Goal: Communication & Community: Connect with others

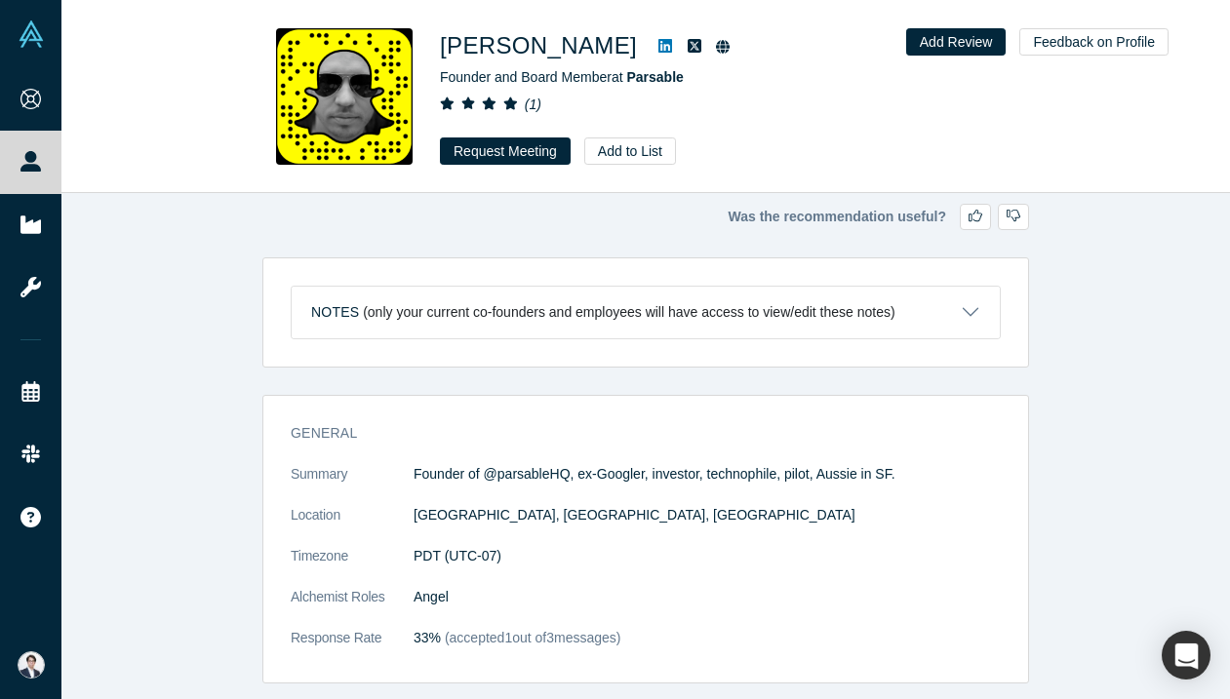
scroll to position [34, 0]
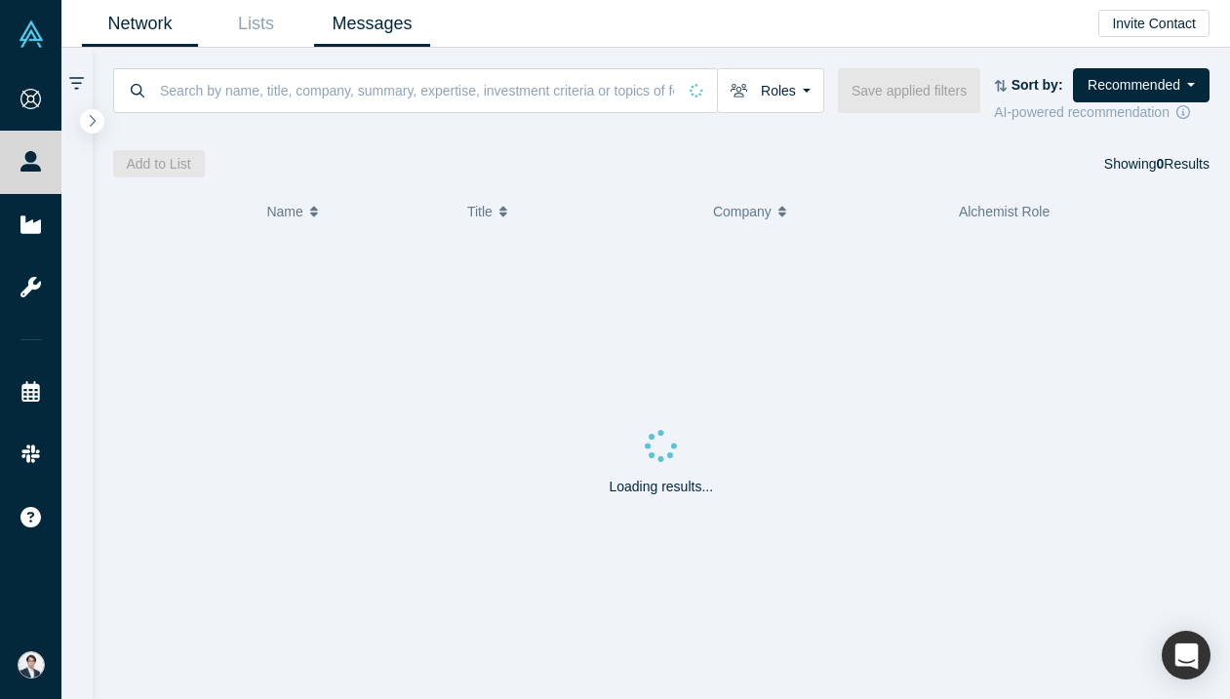
click at [381, 23] on link "Messages" at bounding box center [372, 24] width 116 height 46
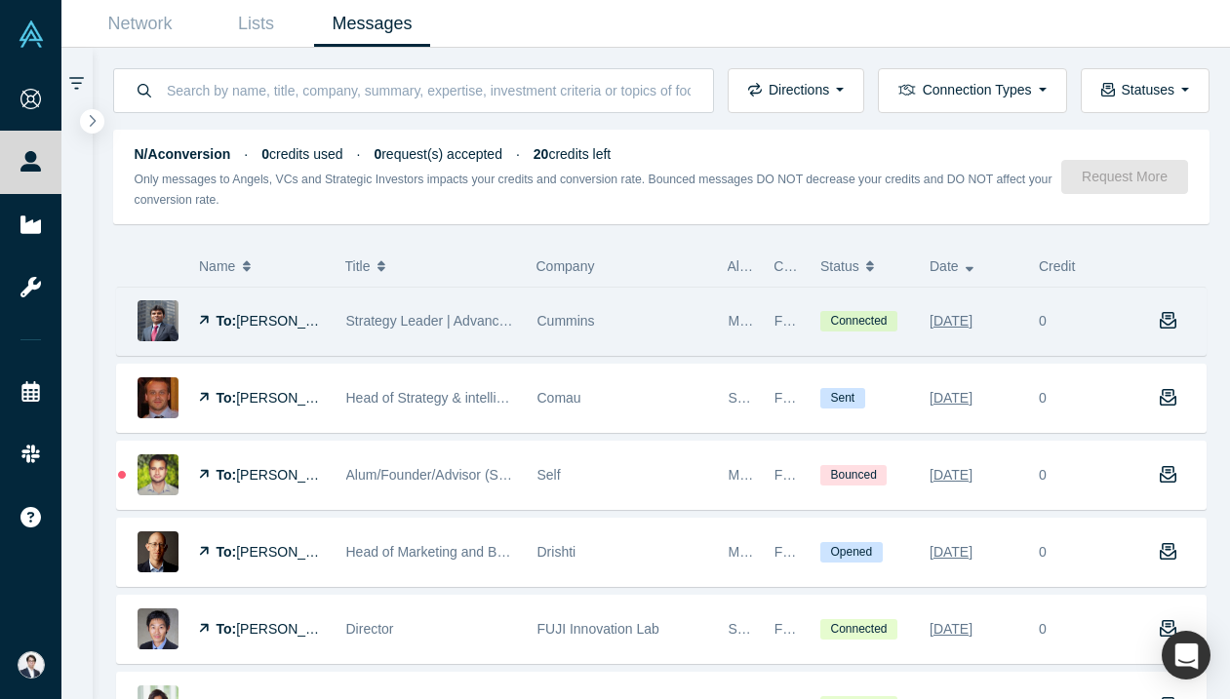
click at [615, 321] on div "Cummins" at bounding box center [622, 321] width 171 height 67
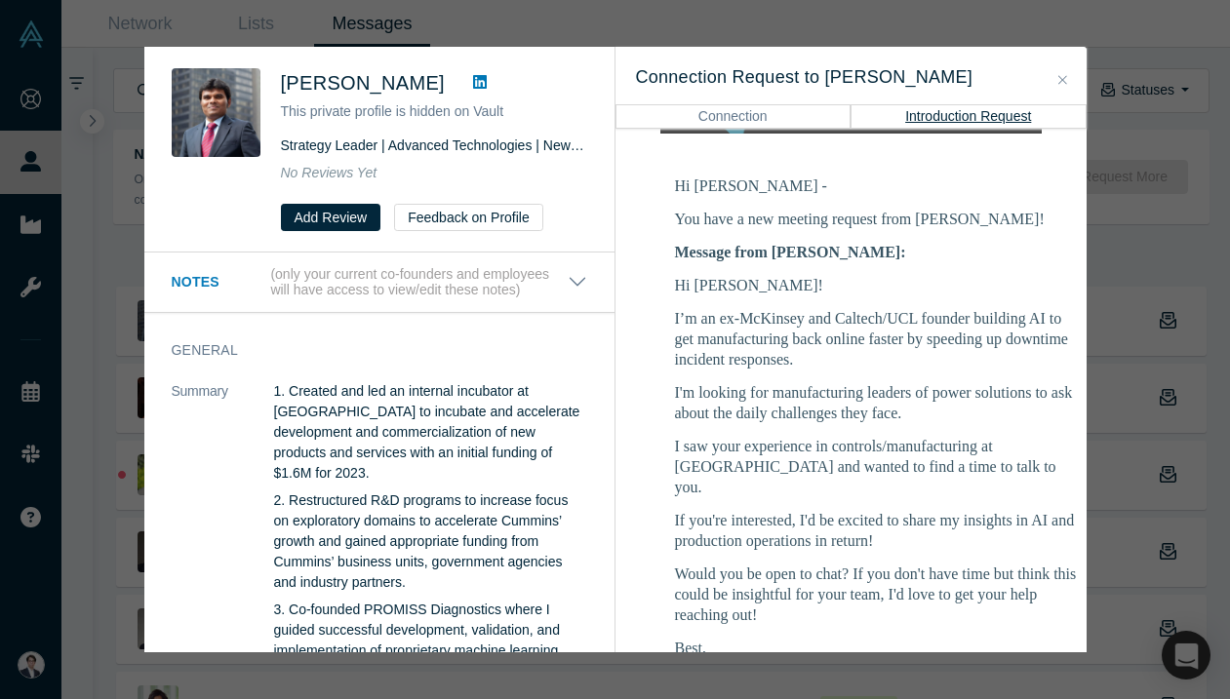
click at [358, 89] on span "[PERSON_NAME]" at bounding box center [363, 82] width 164 height 21
click at [358, 84] on span "[PERSON_NAME]" at bounding box center [363, 82] width 164 height 21
click at [310, 84] on span "[PERSON_NAME]" at bounding box center [363, 82] width 164 height 21
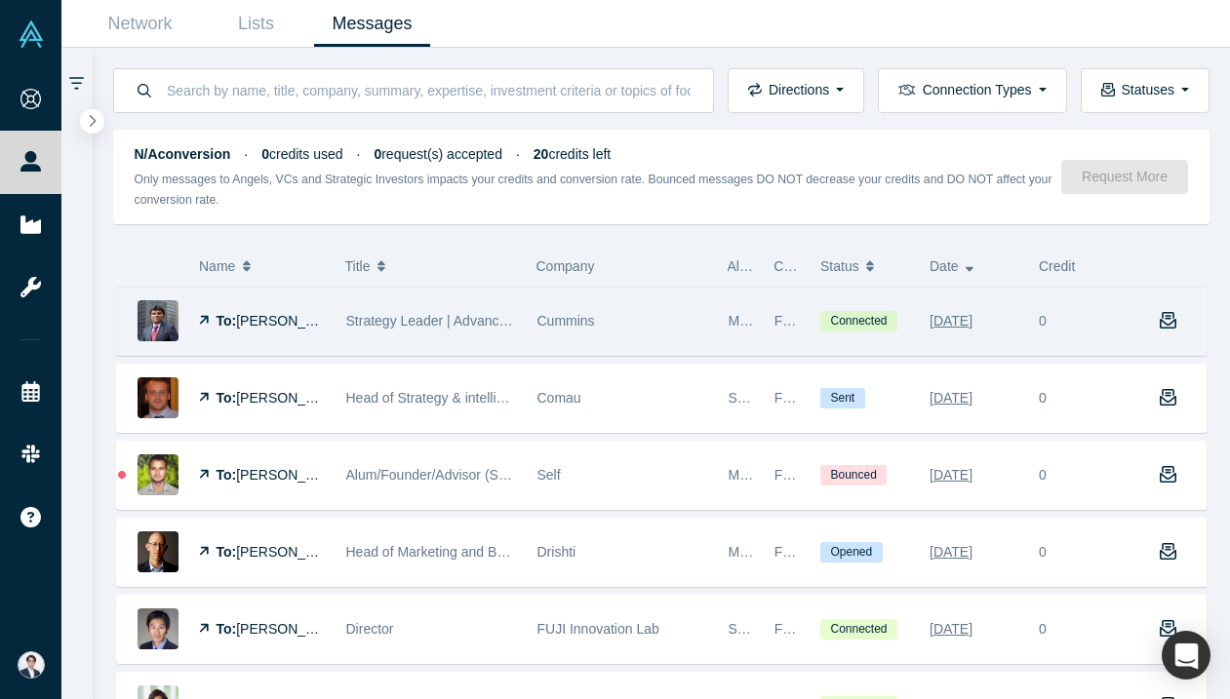
click at [280, 320] on span "[PERSON_NAME]" at bounding box center [292, 321] width 112 height 16
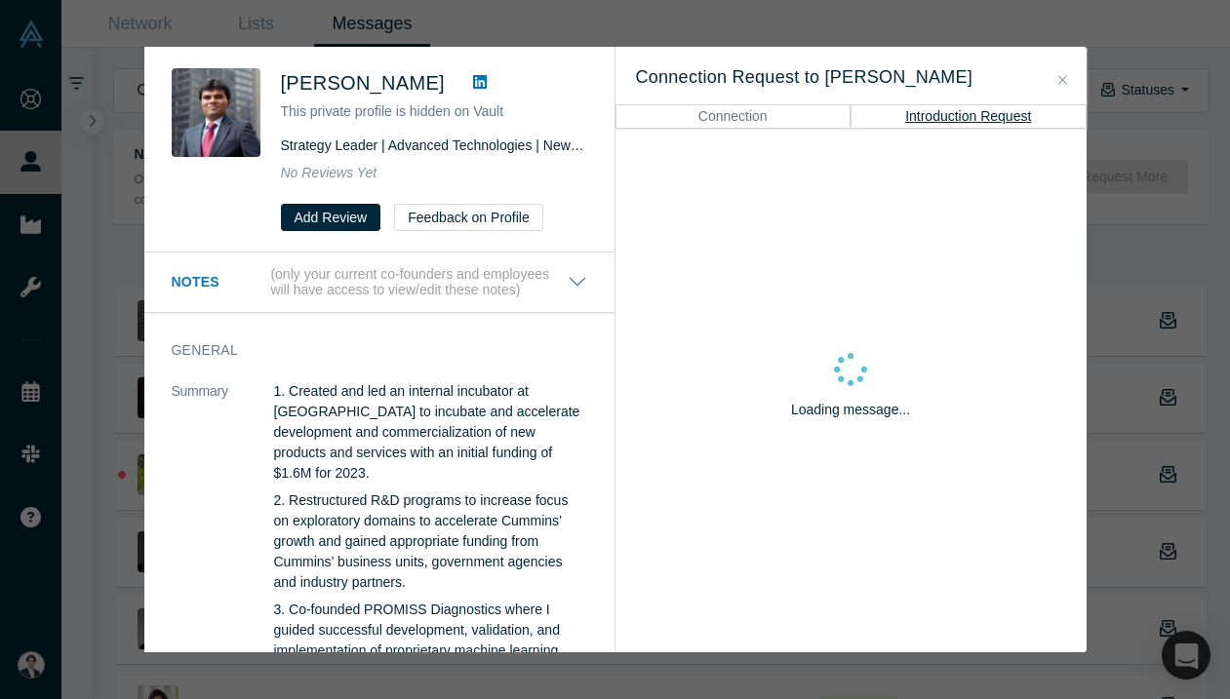
click at [373, 85] on span "[PERSON_NAME]" at bounding box center [363, 82] width 164 height 21
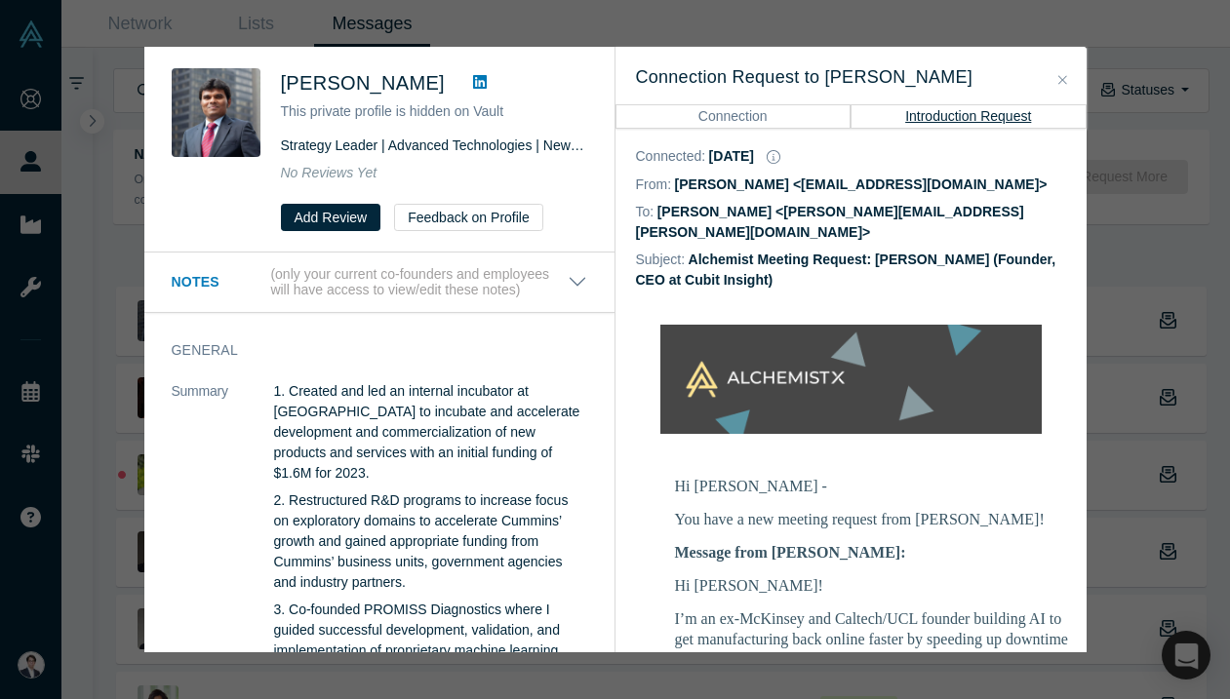
click at [413, 82] on span "[PERSON_NAME]" at bounding box center [363, 82] width 164 height 21
click at [520, 221] on button "Feedback on Profile" at bounding box center [468, 217] width 149 height 27
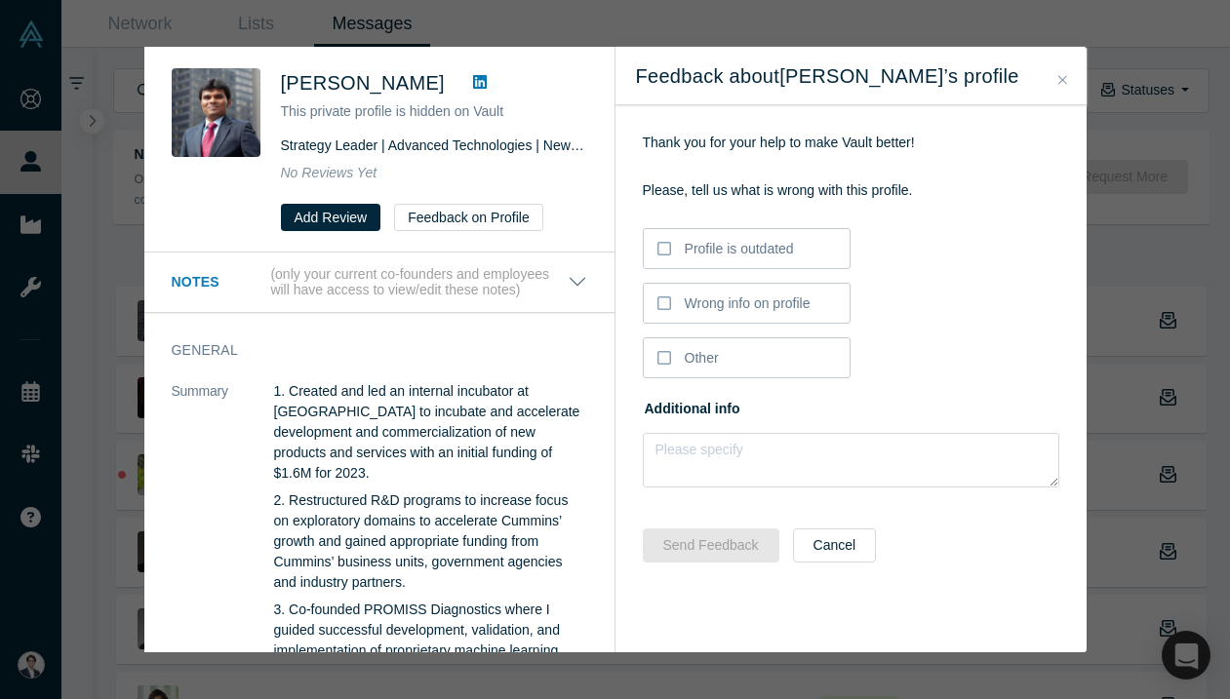
scroll to position [167, 0]
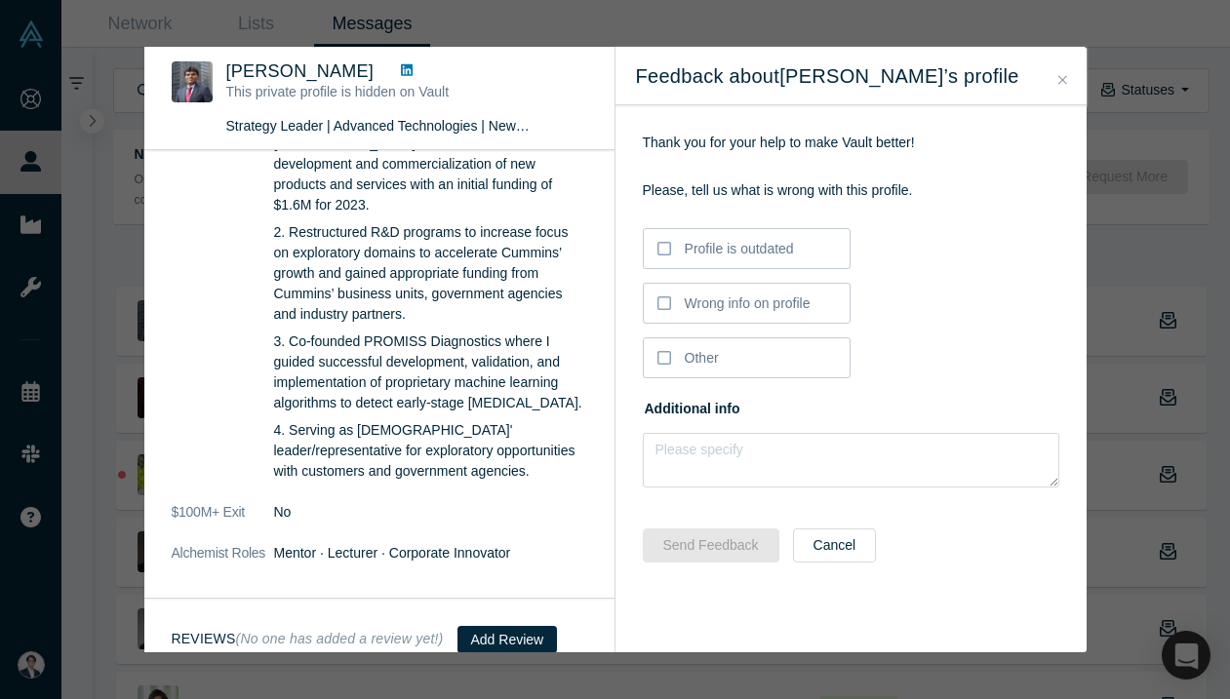
click at [1058, 81] on icon "Close" at bounding box center [1062, 80] width 9 height 14
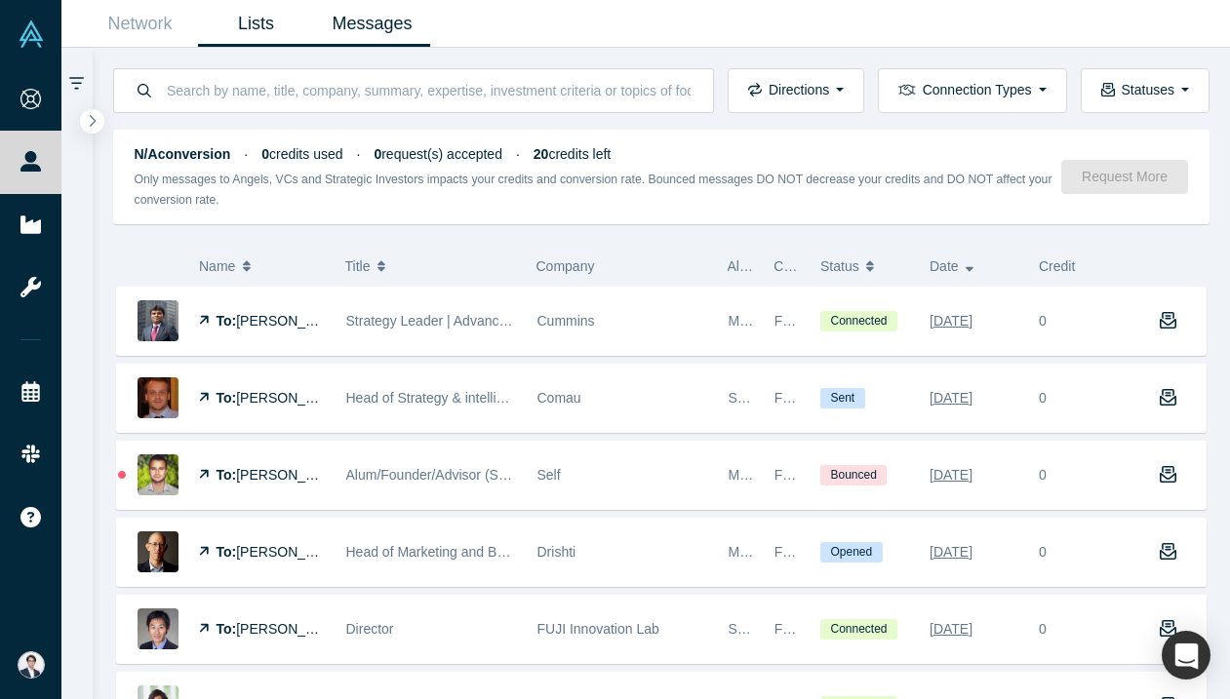
click at [246, 15] on link "Lists" at bounding box center [256, 24] width 116 height 46
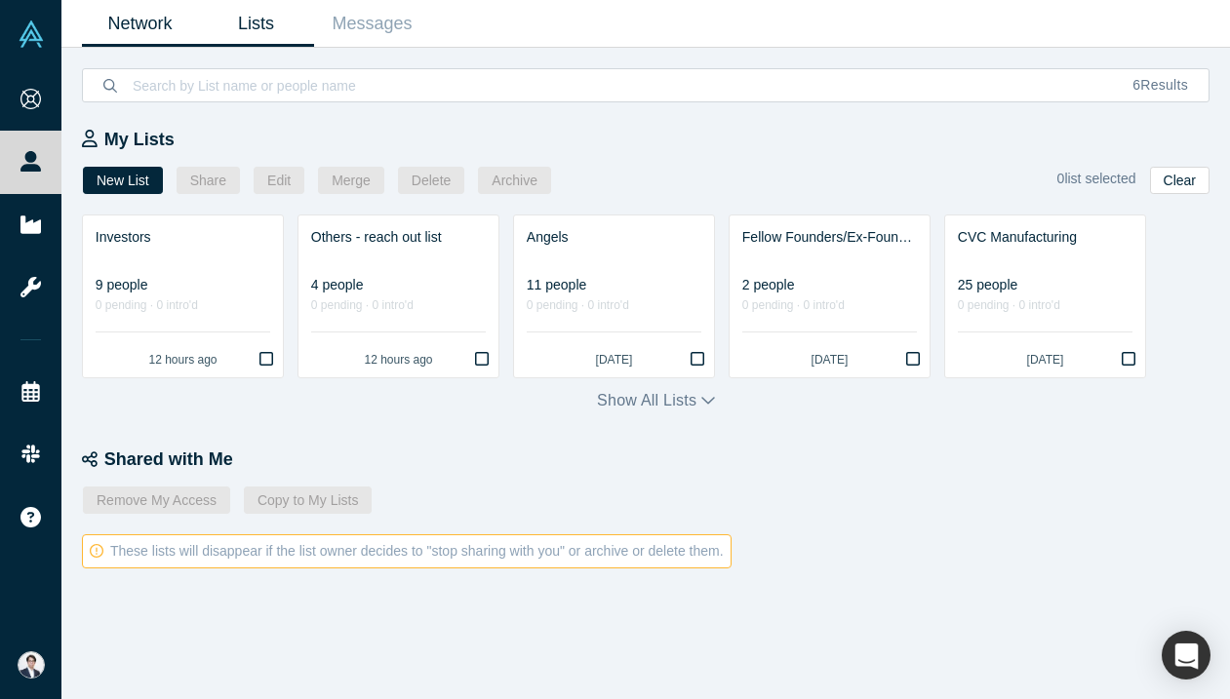
click at [102, 33] on link "Network" at bounding box center [140, 24] width 116 height 46
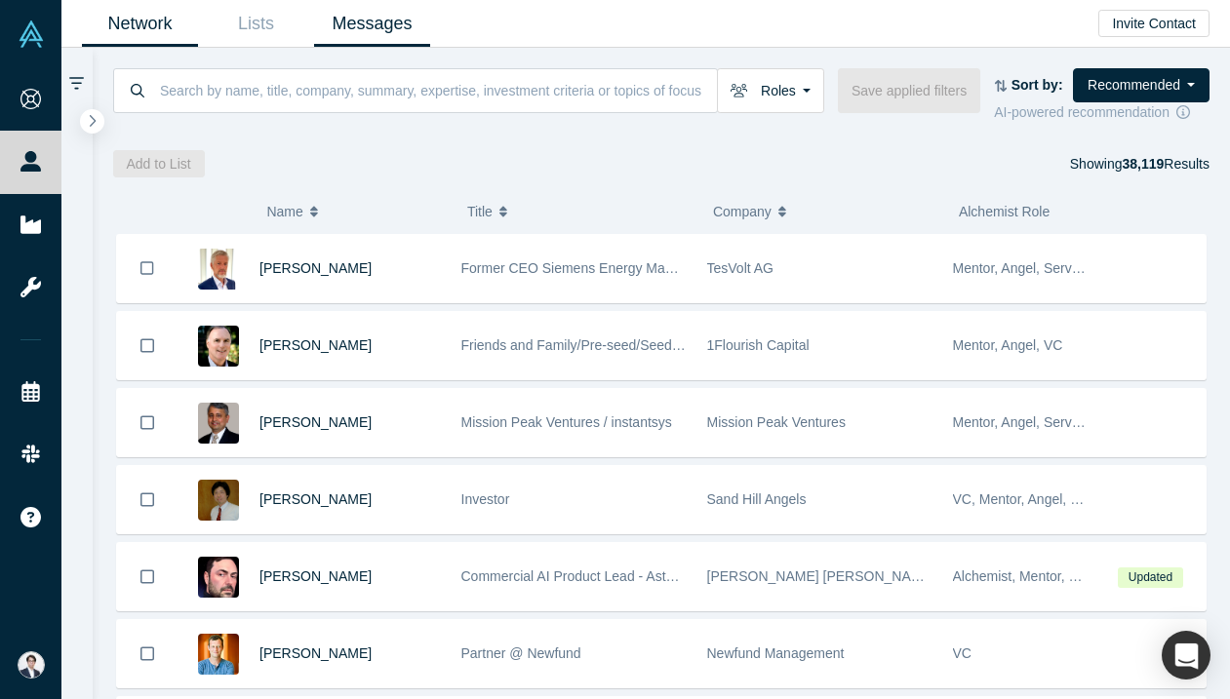
click at [396, 31] on link "Messages" at bounding box center [372, 24] width 116 height 46
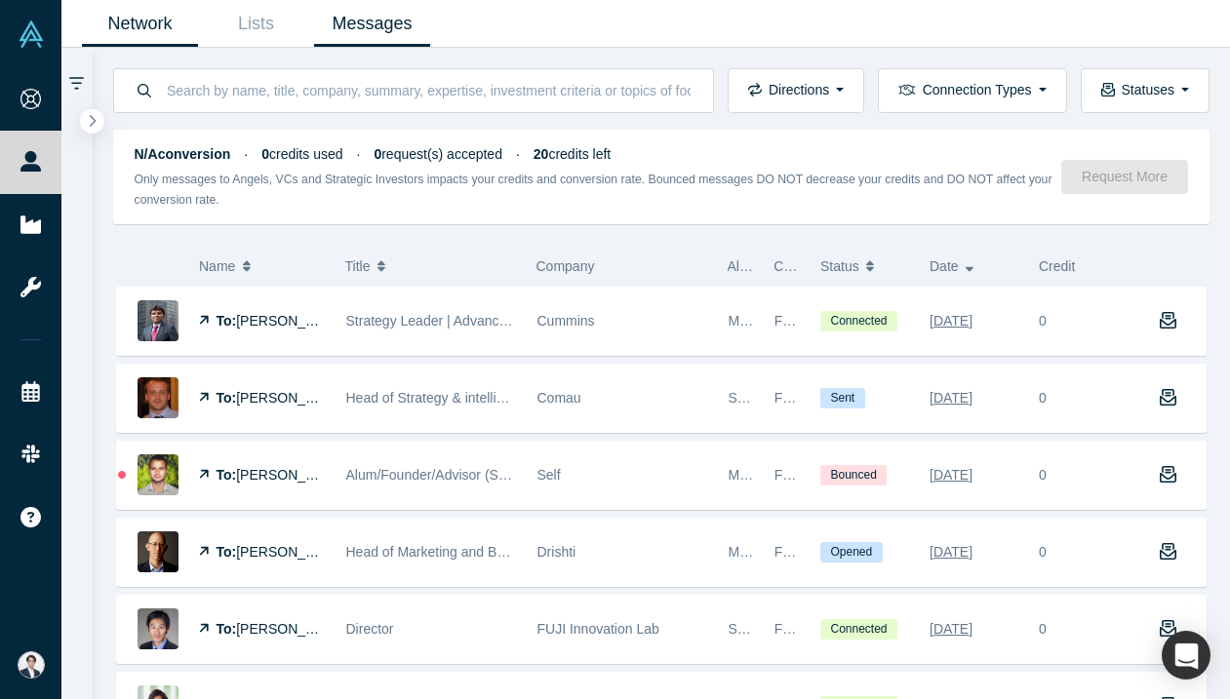
click at [153, 28] on link "Network" at bounding box center [140, 24] width 116 height 46
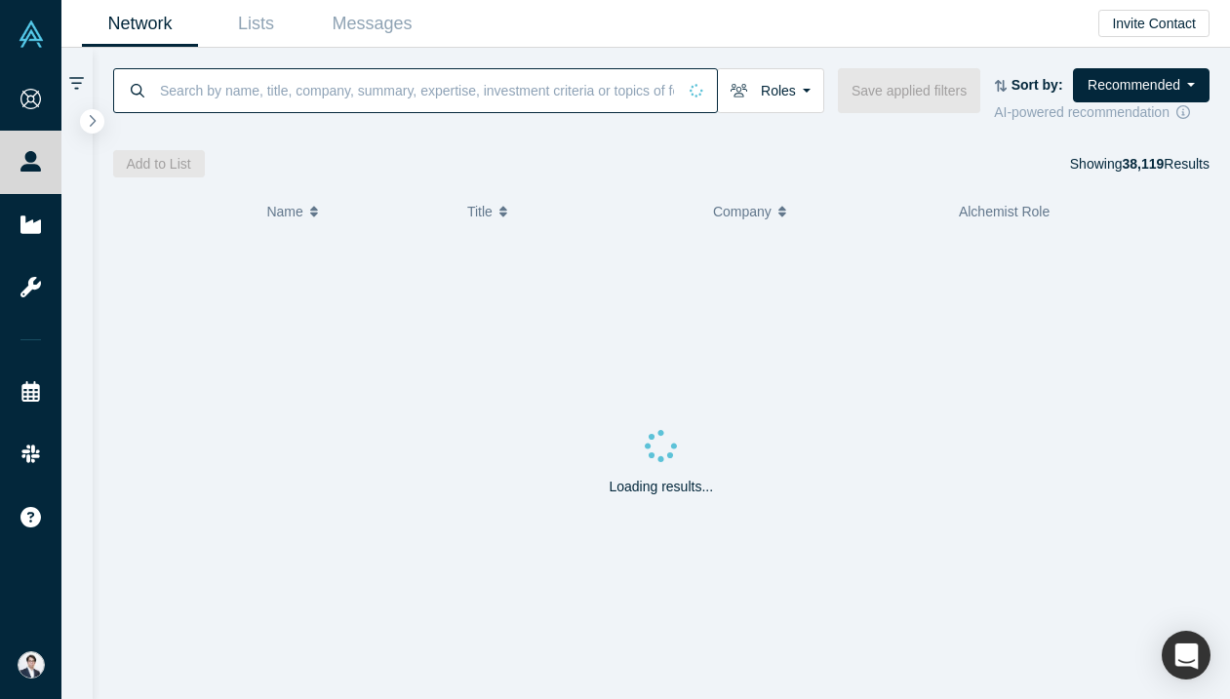
click at [349, 107] on input at bounding box center [417, 90] width 518 height 46
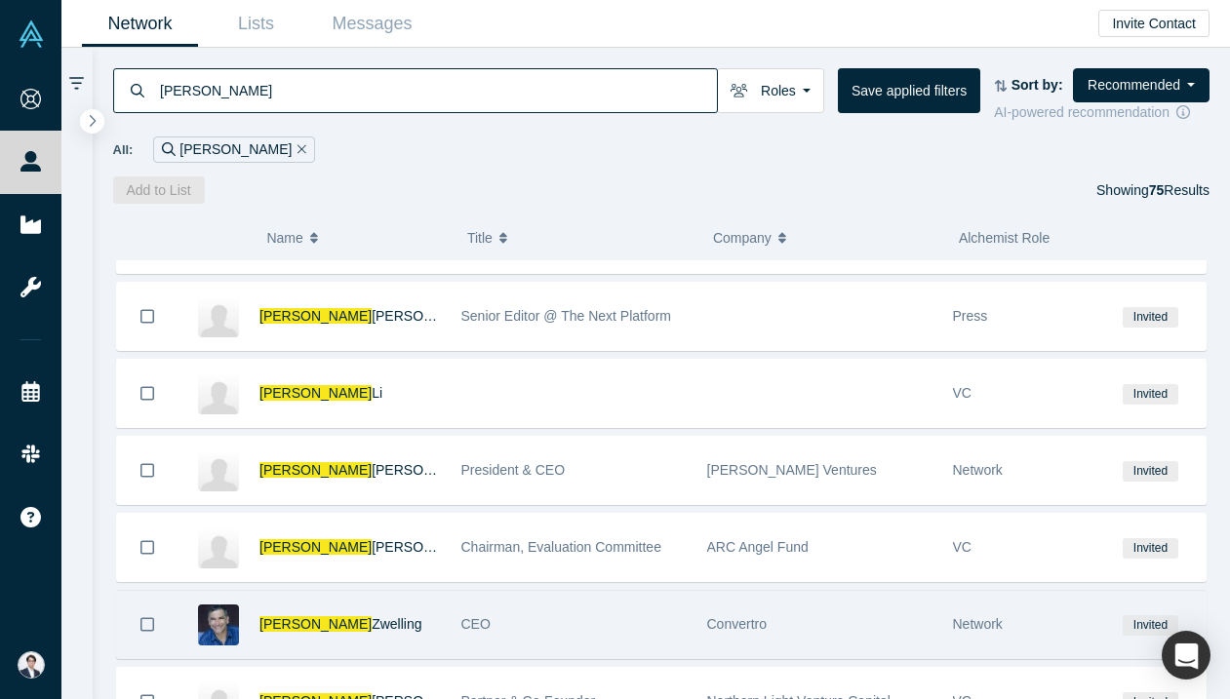
scroll to position [2675, 0]
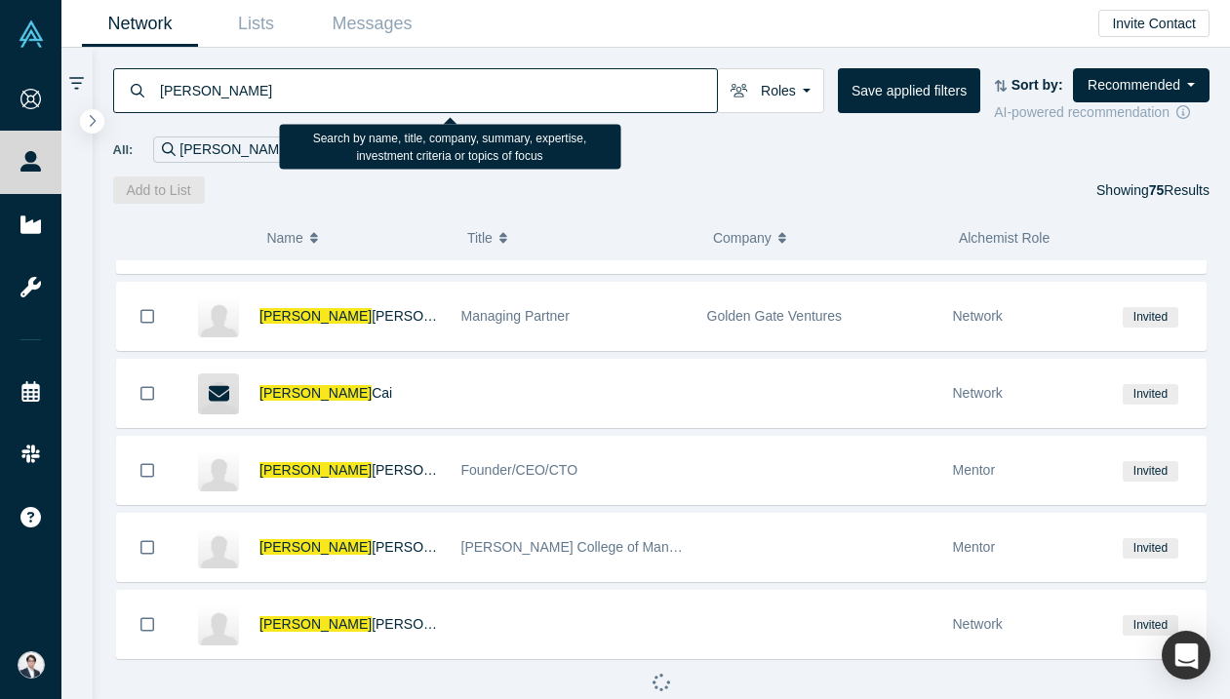
click at [433, 84] on input "[PERSON_NAME]" at bounding box center [437, 90] width 559 height 46
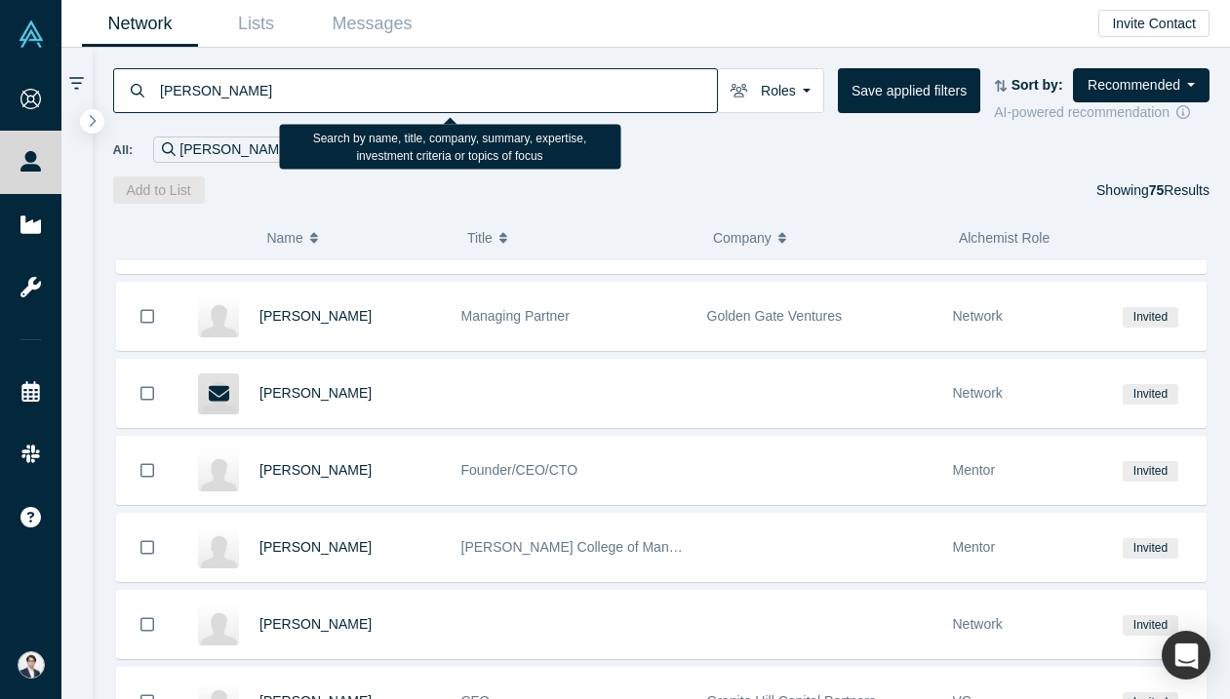
type input "[PERSON_NAME]"
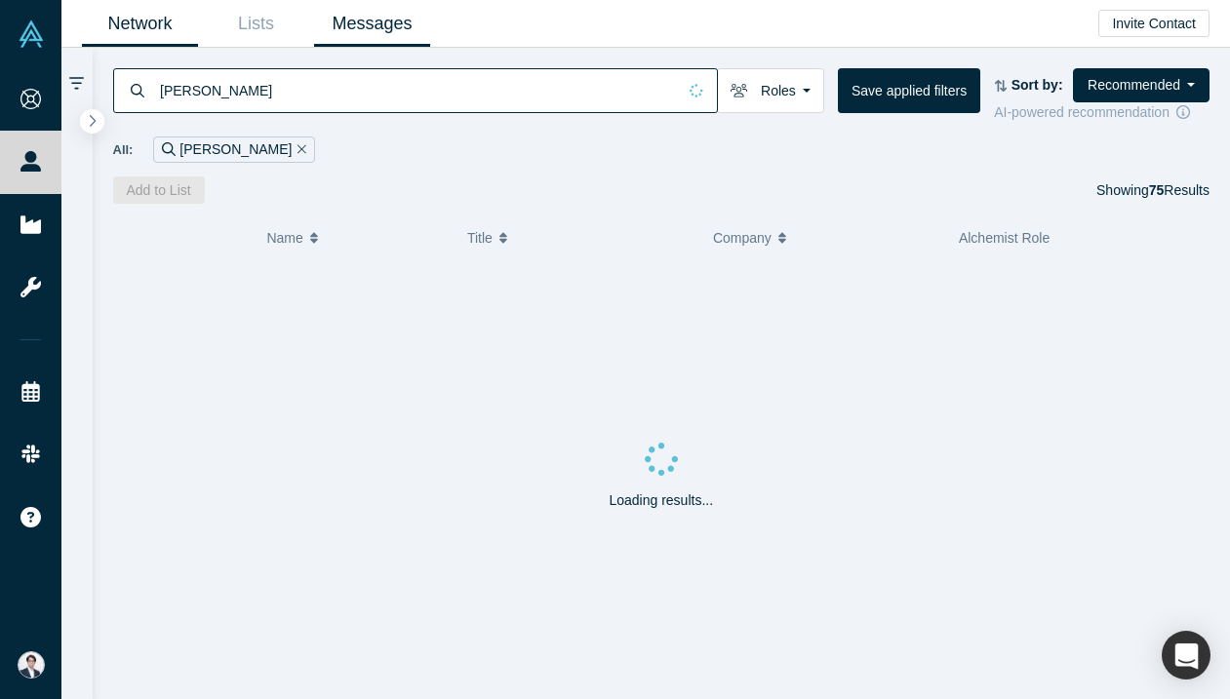
click at [381, 7] on link "Messages" at bounding box center [372, 24] width 116 height 46
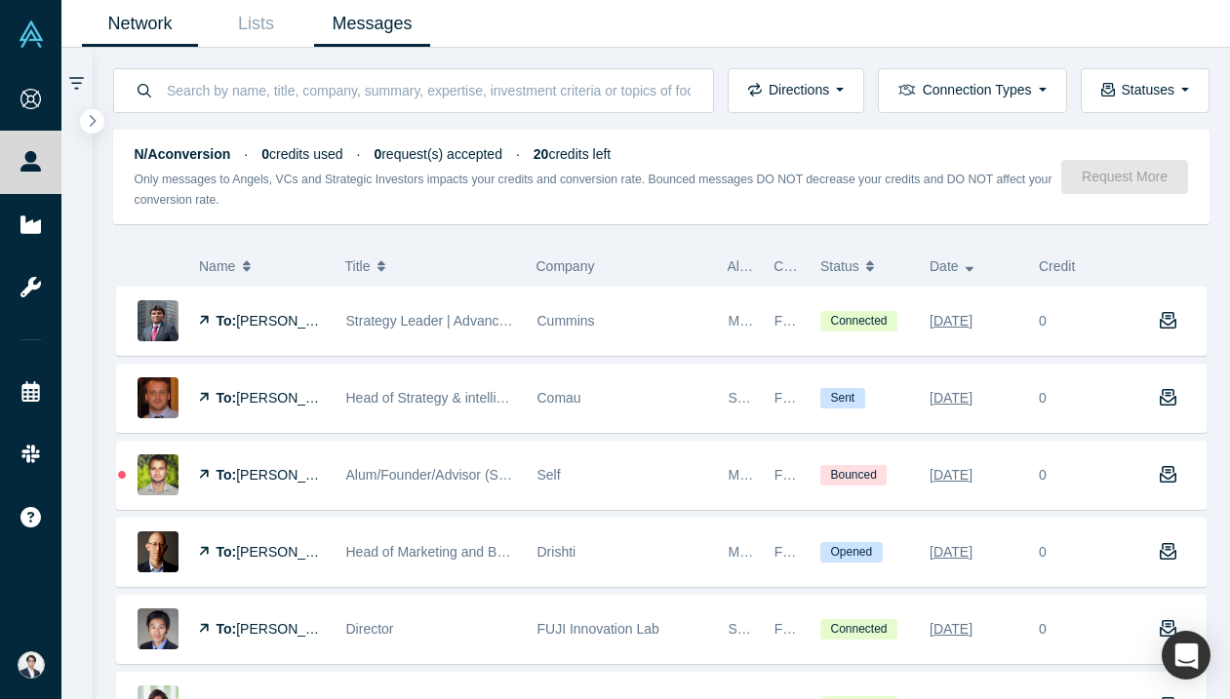
click at [190, 28] on link "Network" at bounding box center [140, 24] width 116 height 46
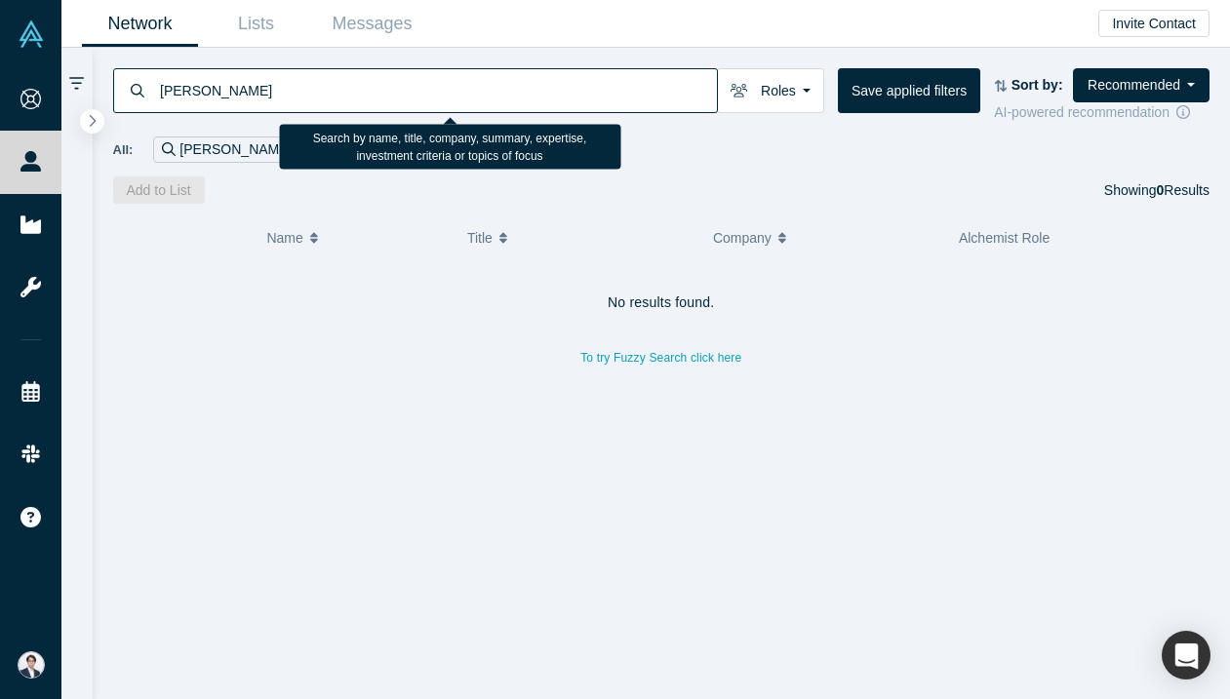
click at [357, 100] on input "[PERSON_NAME]" at bounding box center [437, 90] width 559 height 46
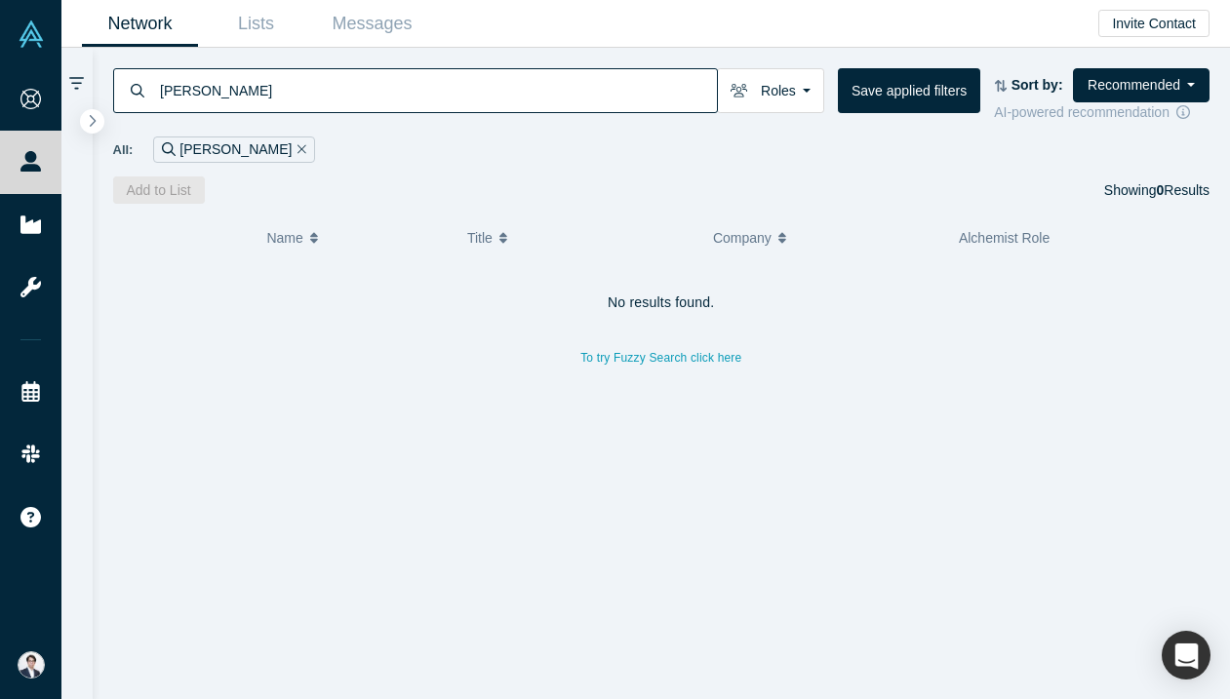
type input "[PERSON_NAME]"
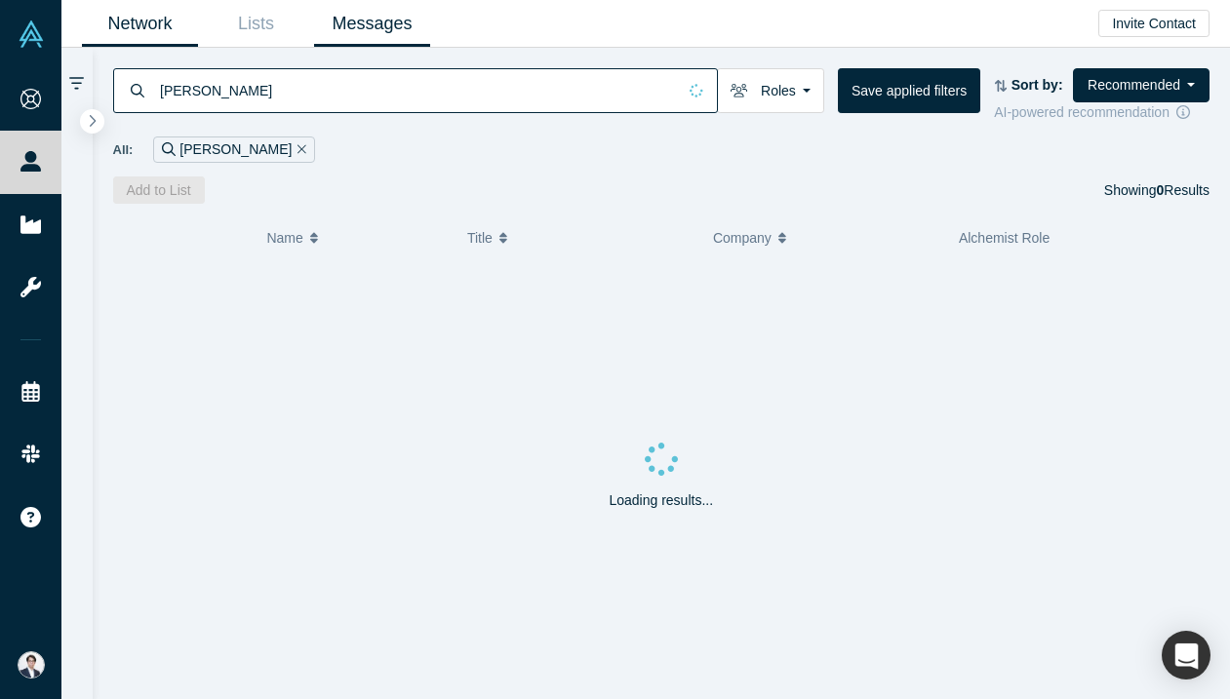
click at [358, 41] on link "Messages" at bounding box center [372, 24] width 116 height 46
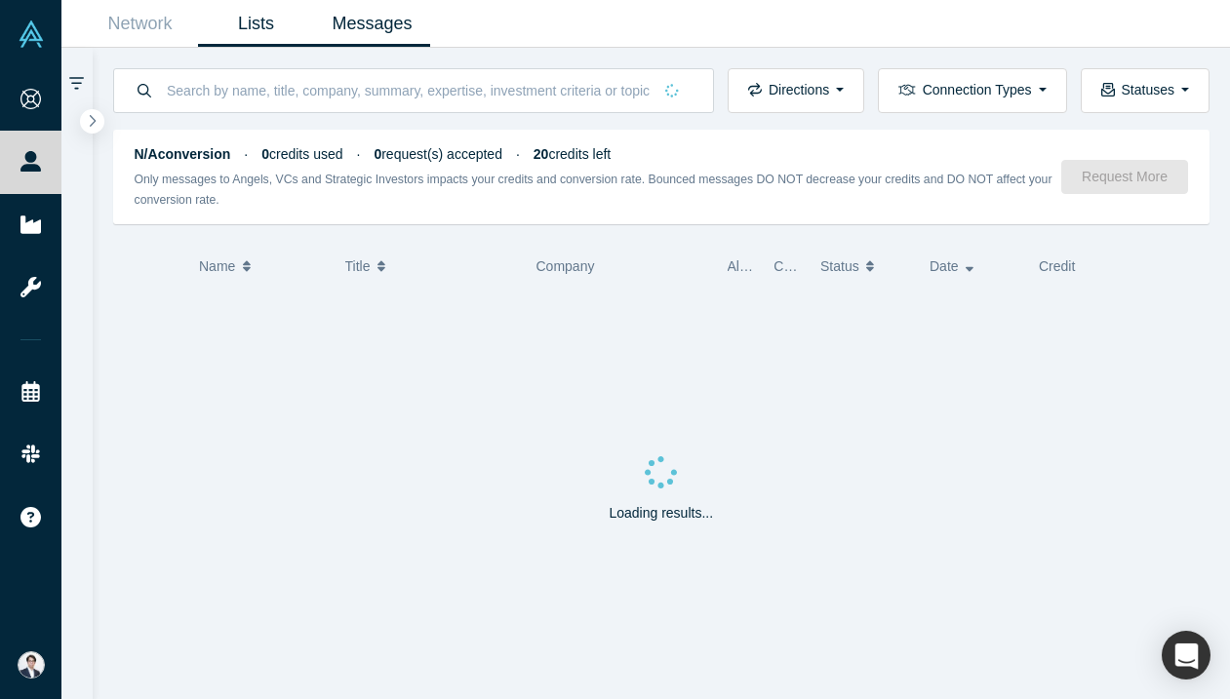
click at [237, 35] on link "Lists" at bounding box center [256, 24] width 116 height 46
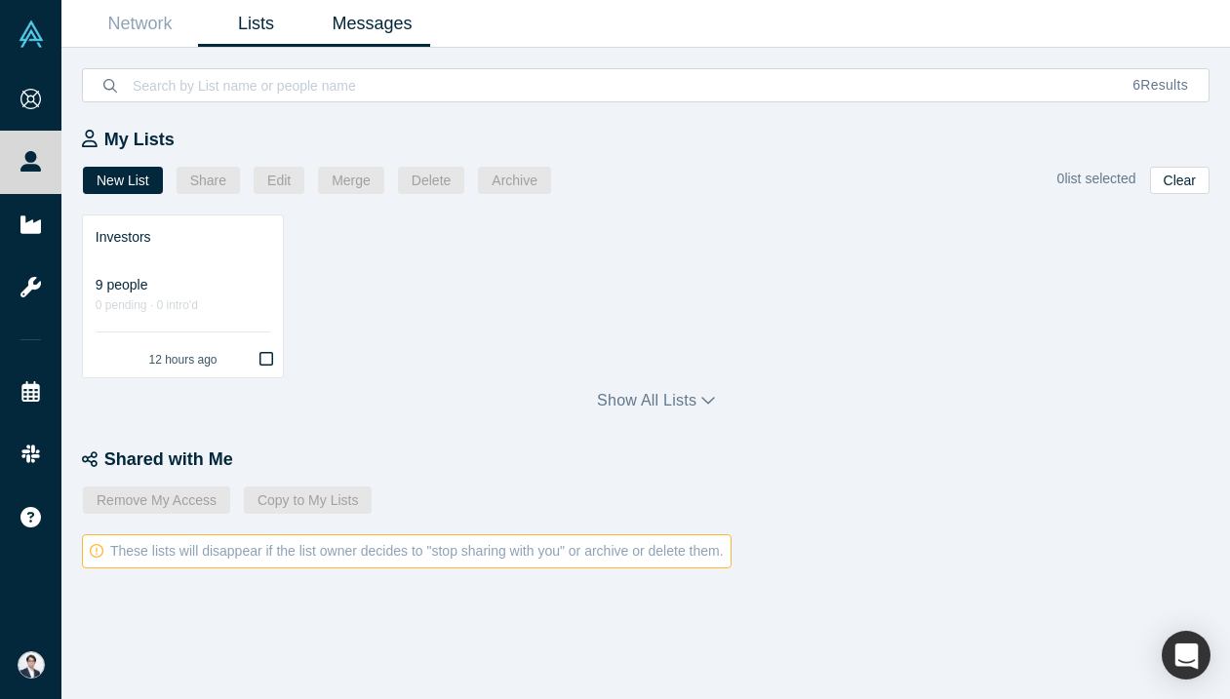
click at [403, 33] on link "Messages" at bounding box center [372, 24] width 116 height 46
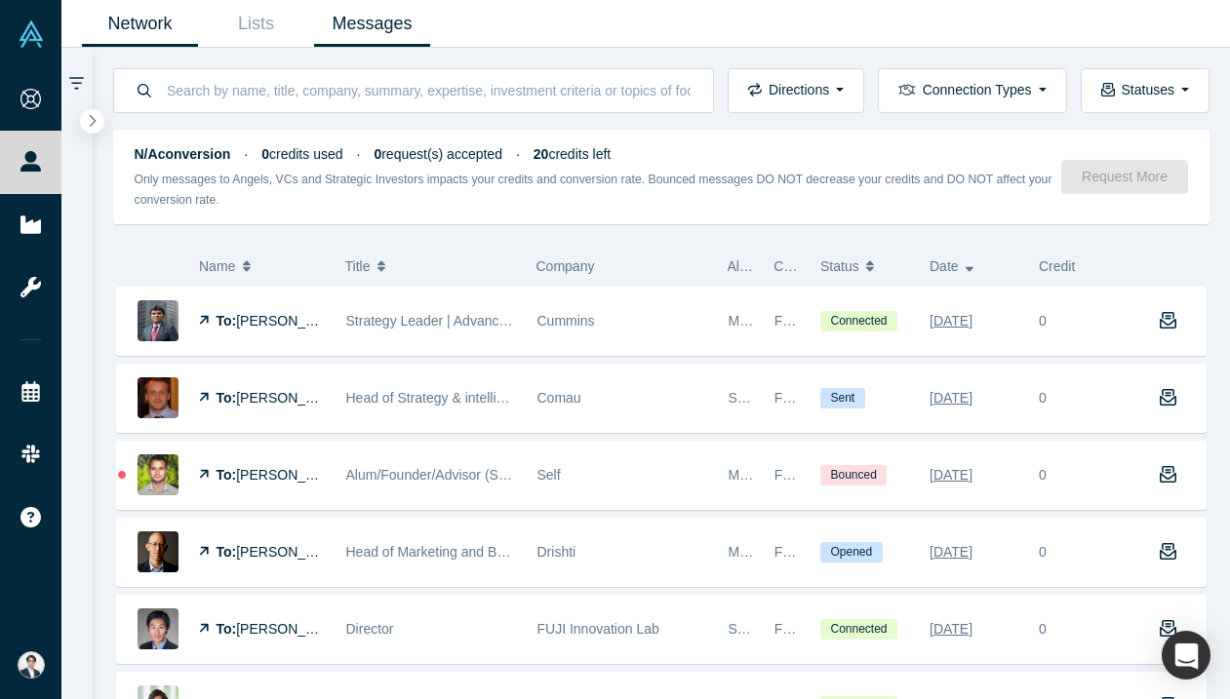
click at [162, 27] on link "Network" at bounding box center [140, 24] width 116 height 46
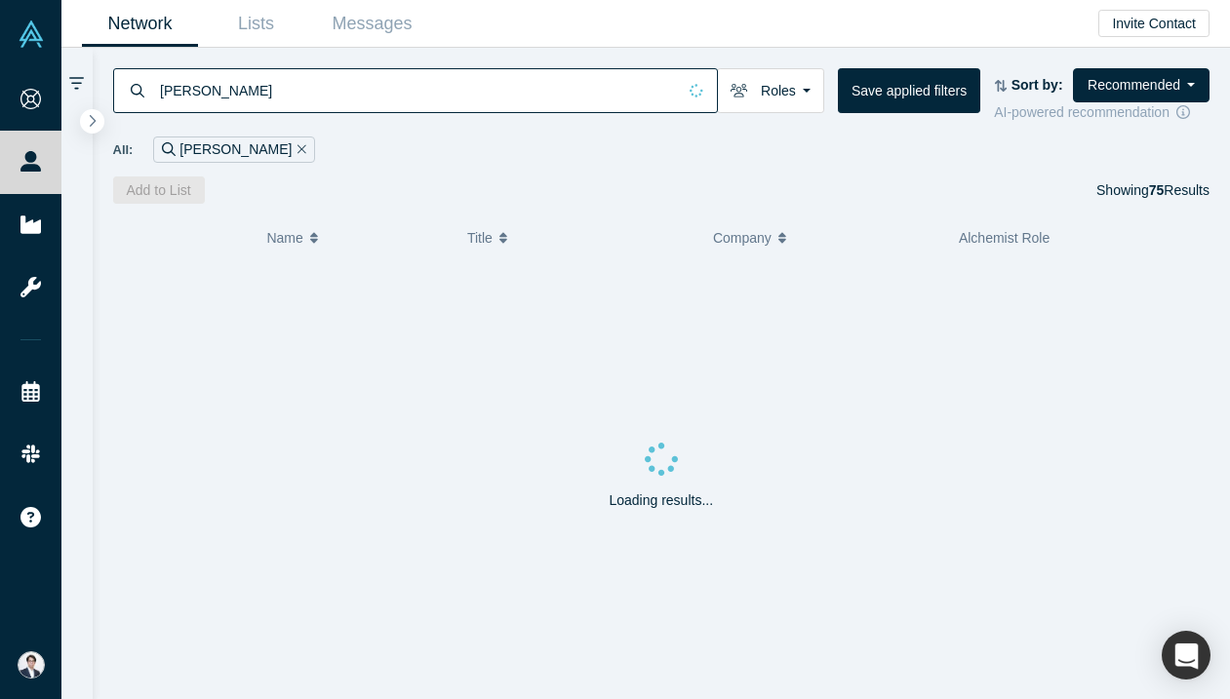
click at [365, 98] on input "[PERSON_NAME]" at bounding box center [417, 90] width 518 height 46
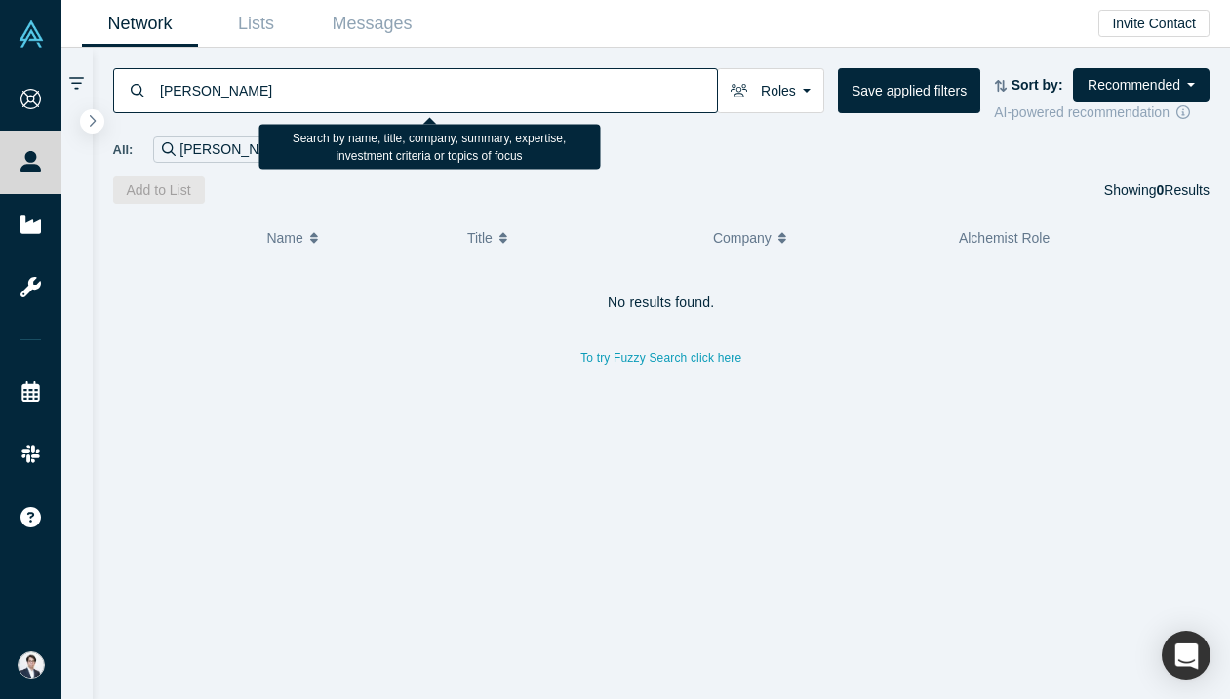
click at [182, 88] on input "[PERSON_NAME]" at bounding box center [437, 90] width 559 height 46
type input "[PERSON_NAME]"
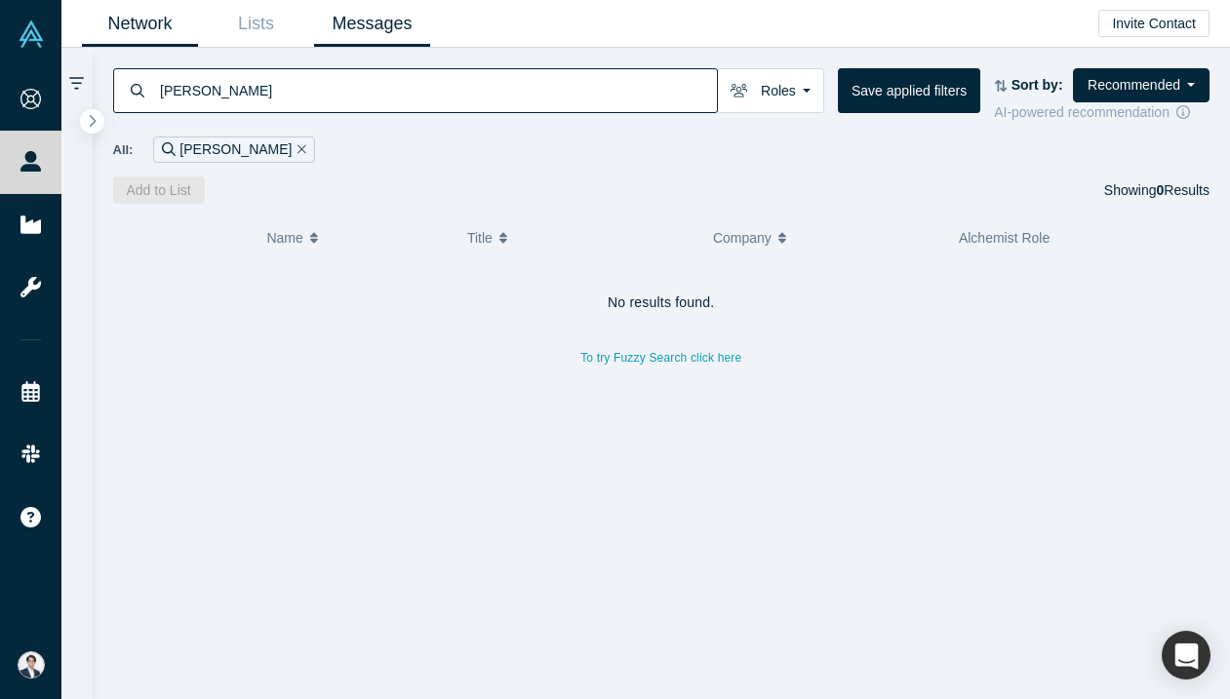
click at [402, 26] on link "Messages" at bounding box center [372, 24] width 116 height 46
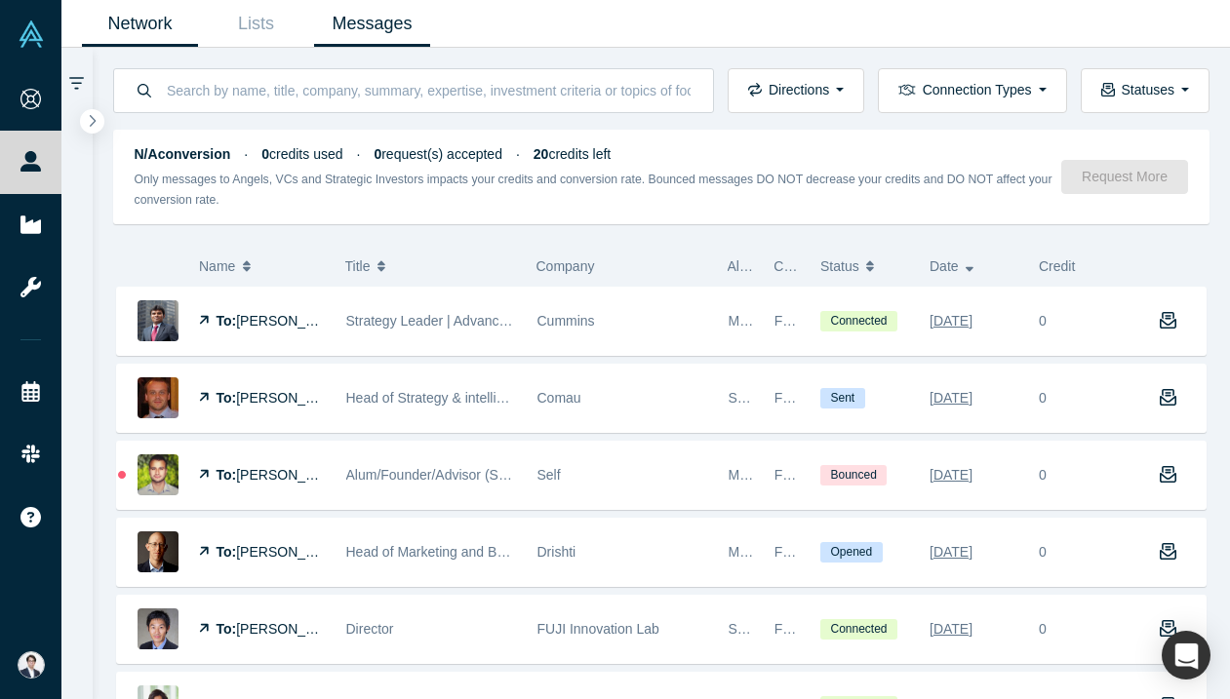
click at [163, 20] on link "Network" at bounding box center [140, 24] width 116 height 46
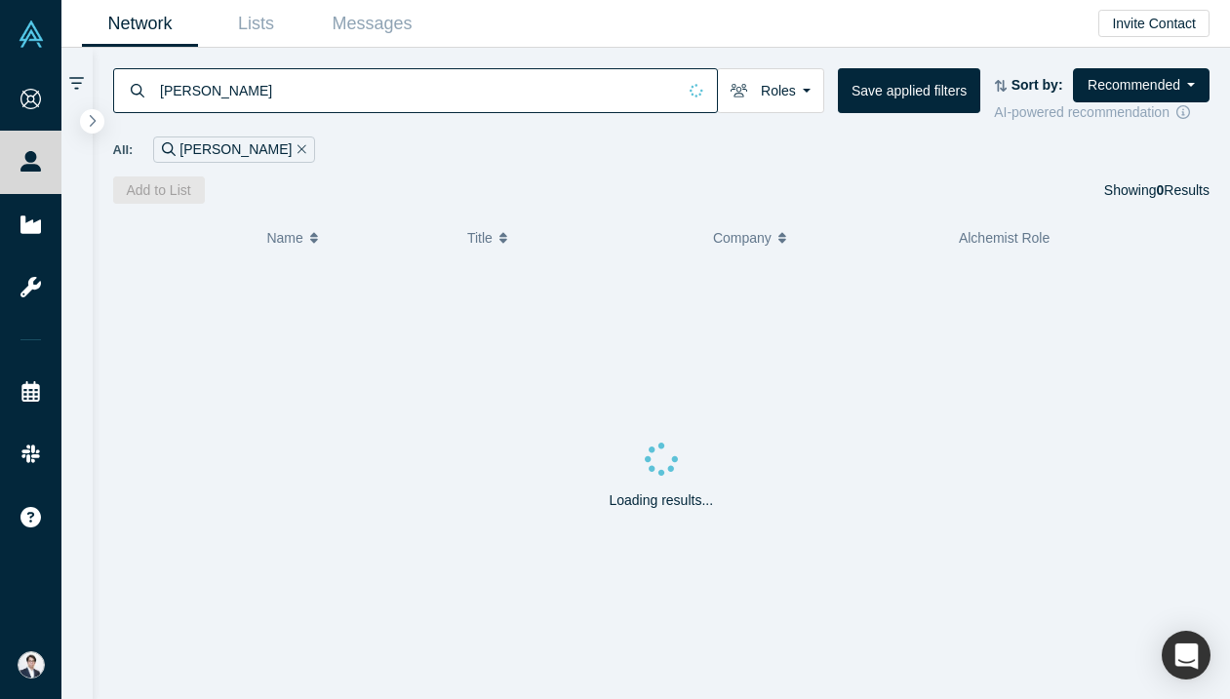
click at [189, 95] on input "[PERSON_NAME]" at bounding box center [417, 90] width 518 height 46
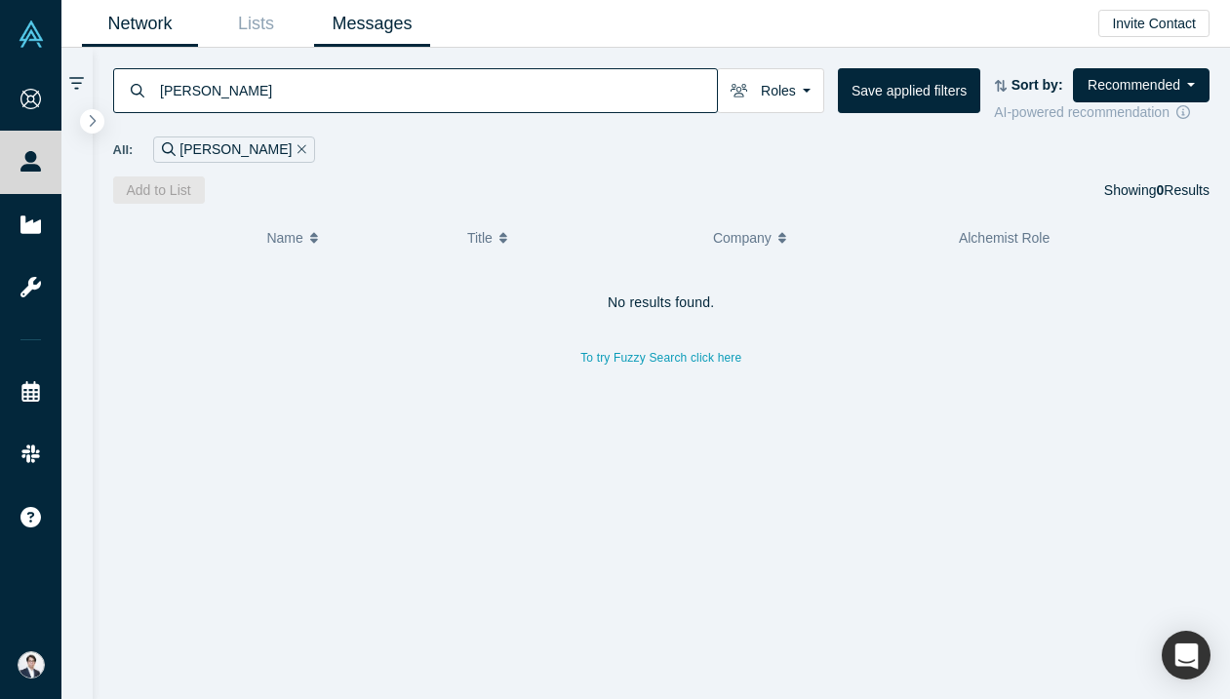
type input "[PERSON_NAME]"
click at [353, 13] on link "Messages" at bounding box center [372, 24] width 116 height 46
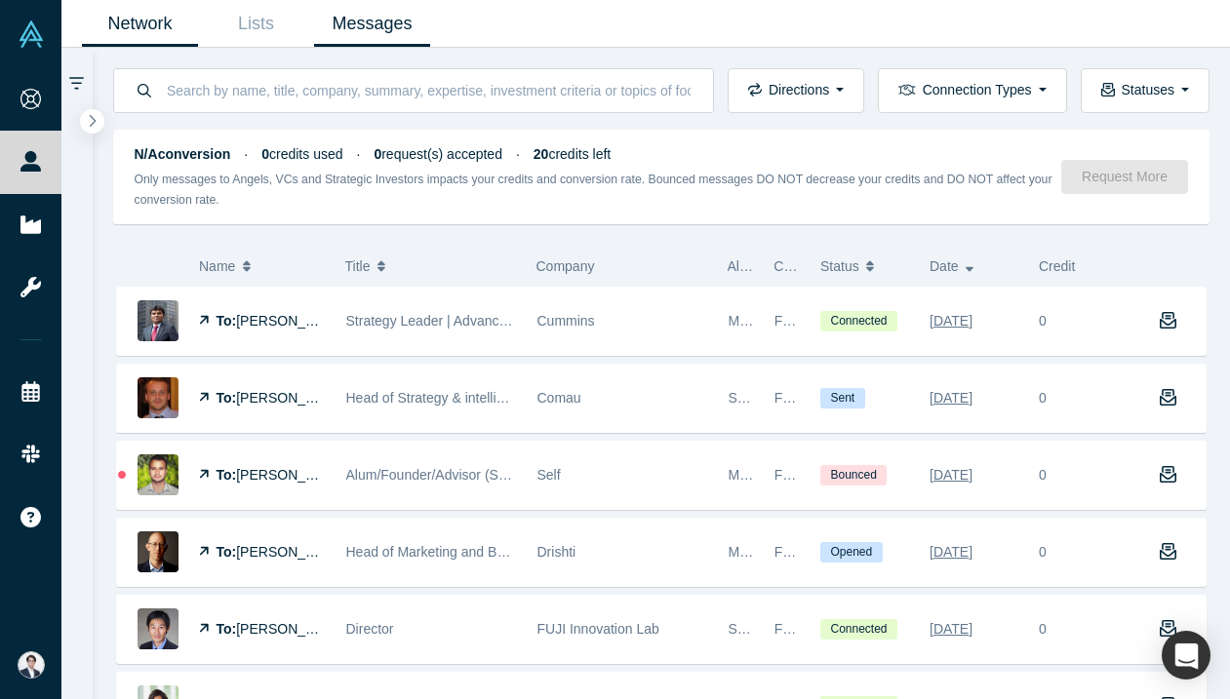
click at [162, 36] on link "Network" at bounding box center [140, 24] width 116 height 46
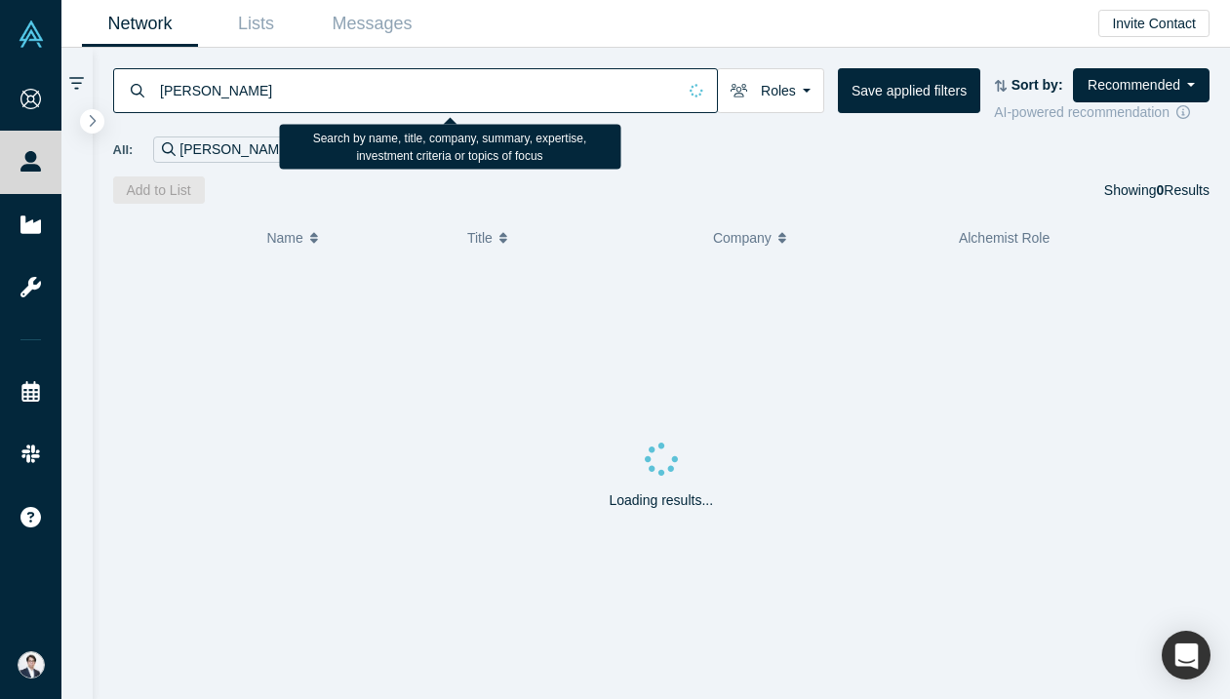
click at [228, 92] on input "[PERSON_NAME]" at bounding box center [417, 90] width 518 height 46
type input "[PERSON_NAME]"
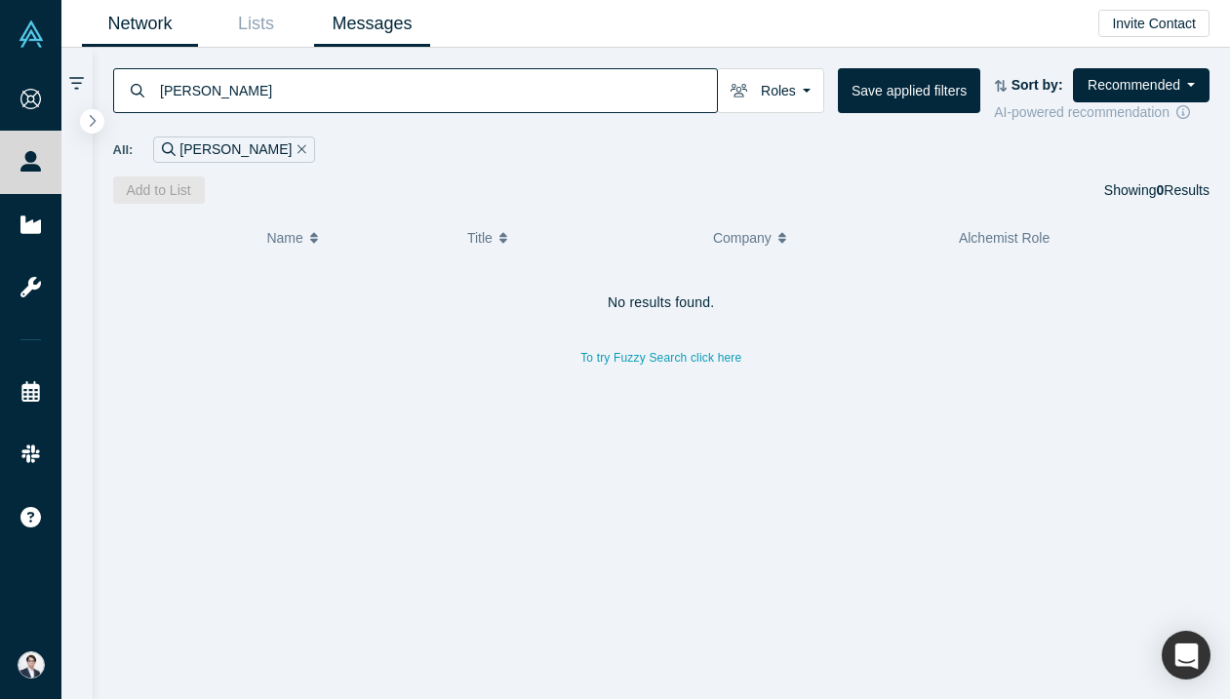
click at [347, 32] on link "Messages" at bounding box center [372, 24] width 116 height 46
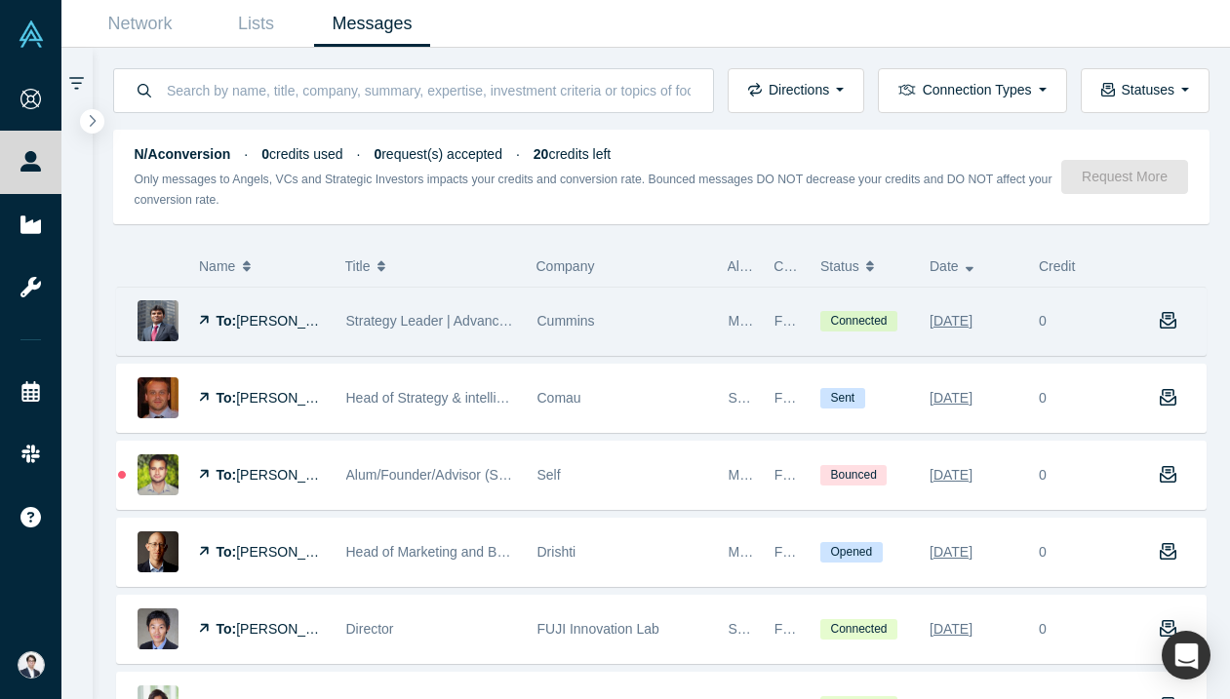
click at [701, 303] on div "Cummins" at bounding box center [622, 321] width 171 height 67
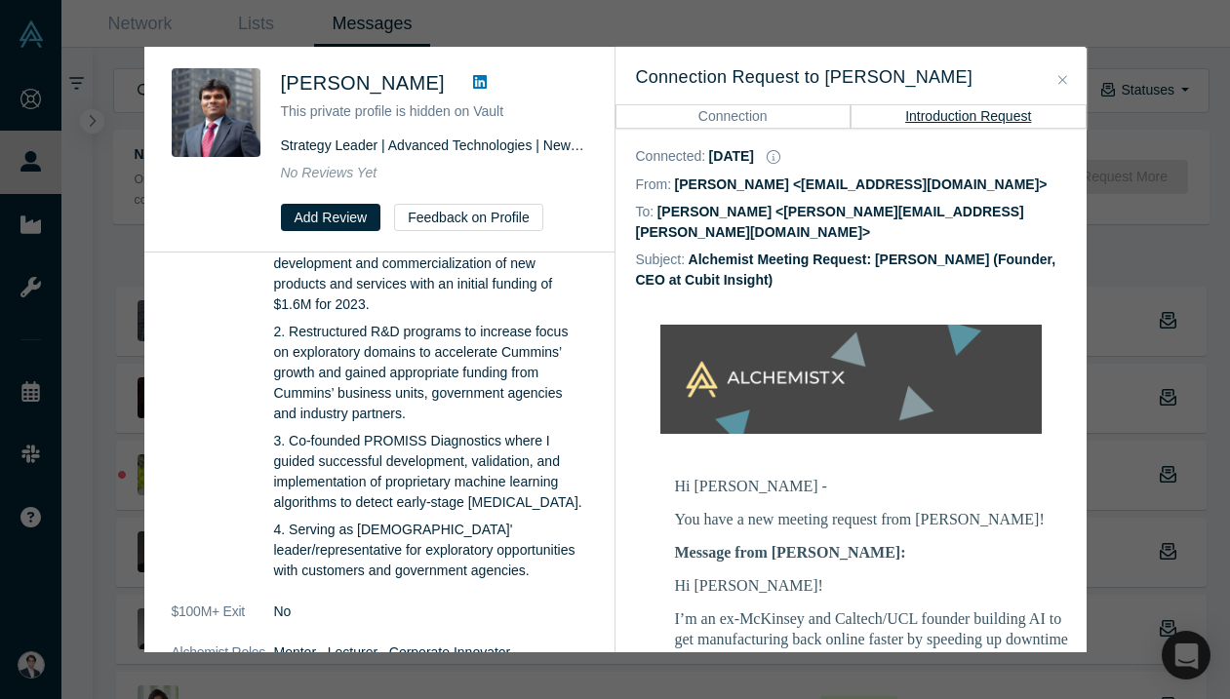
scroll to position [167, 0]
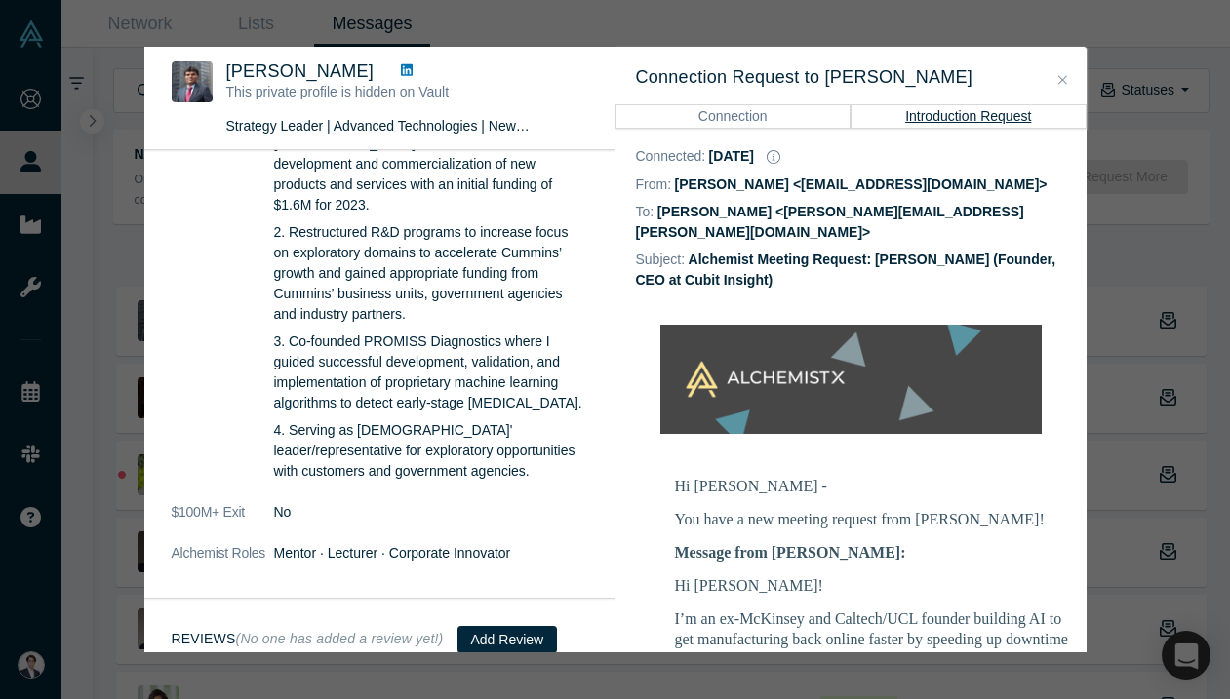
click at [213, 629] on h3 "Reviews (No one has added a review yet!)" at bounding box center [308, 639] width 272 height 20
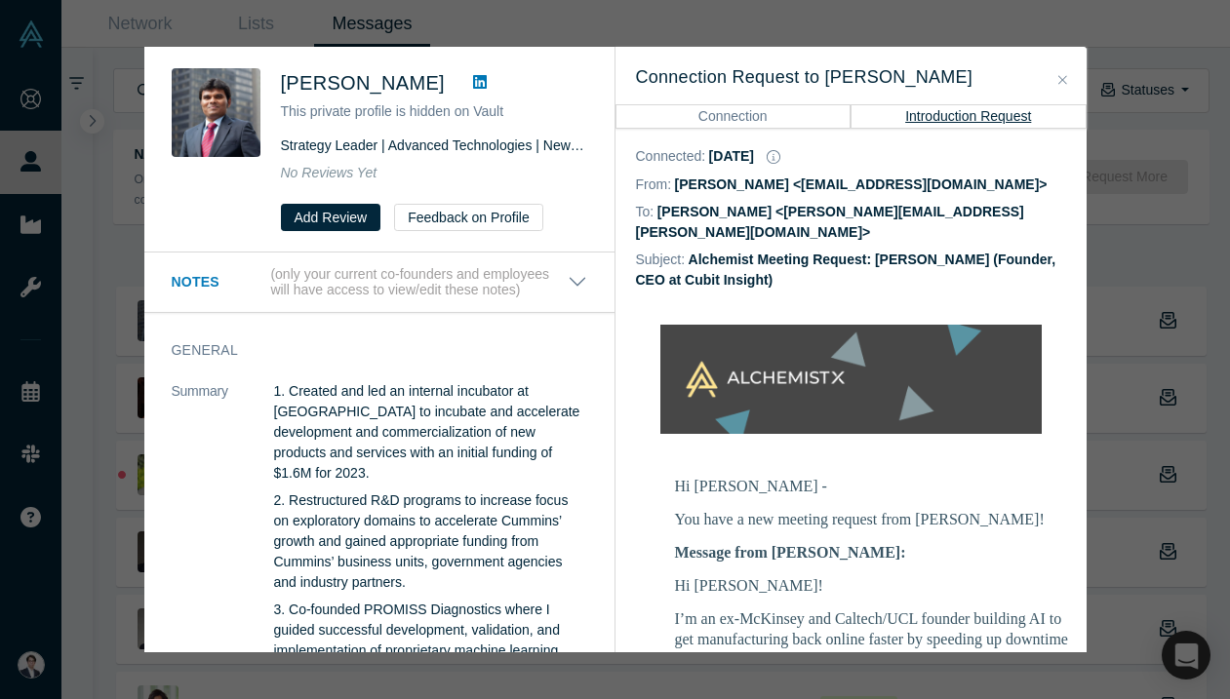
click at [244, 160] on div "[PERSON_NAME] This private profile is hidden on Vault Strategy Leader | Advance…" at bounding box center [383, 149] width 422 height 163
click at [244, 136] on img at bounding box center [216, 112] width 89 height 89
click at [401, 91] on span "[PERSON_NAME]" at bounding box center [363, 82] width 164 height 21
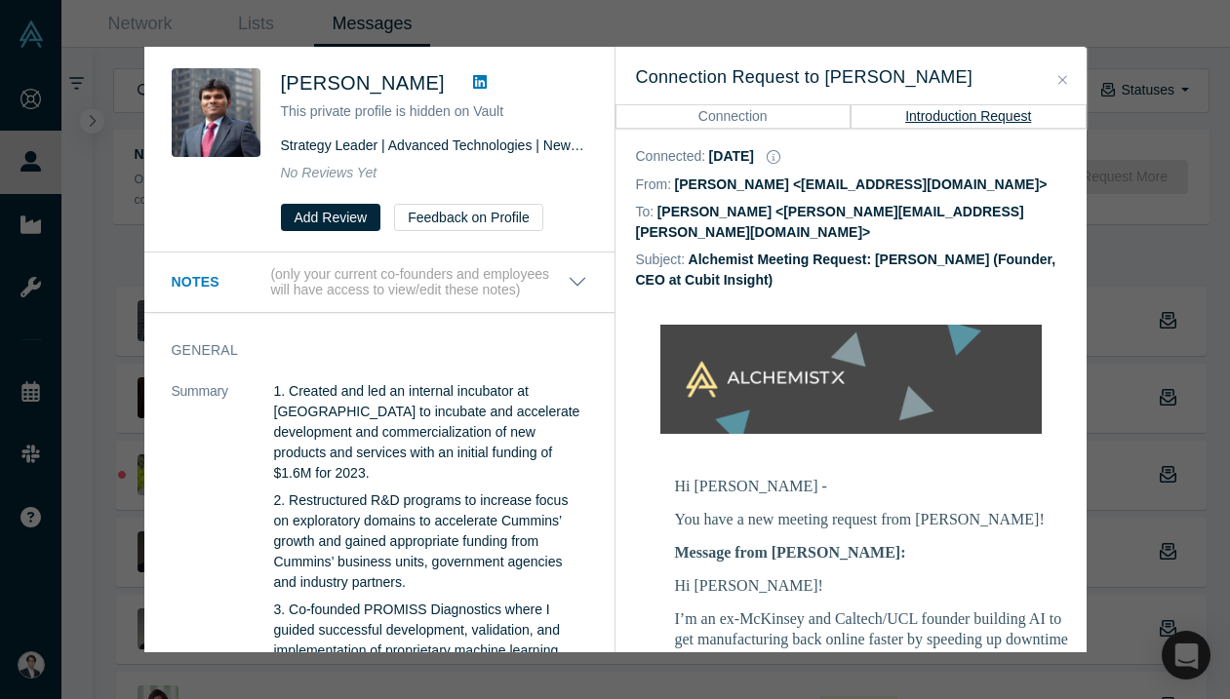
click at [333, 159] on div "[PERSON_NAME] This private profile is hidden on Vault Strategy Leader | Advance…" at bounding box center [434, 149] width 306 height 163
click at [553, 287] on p "(only your current co-founders and employees will have access to view/edit thes…" at bounding box center [418, 282] width 296 height 33
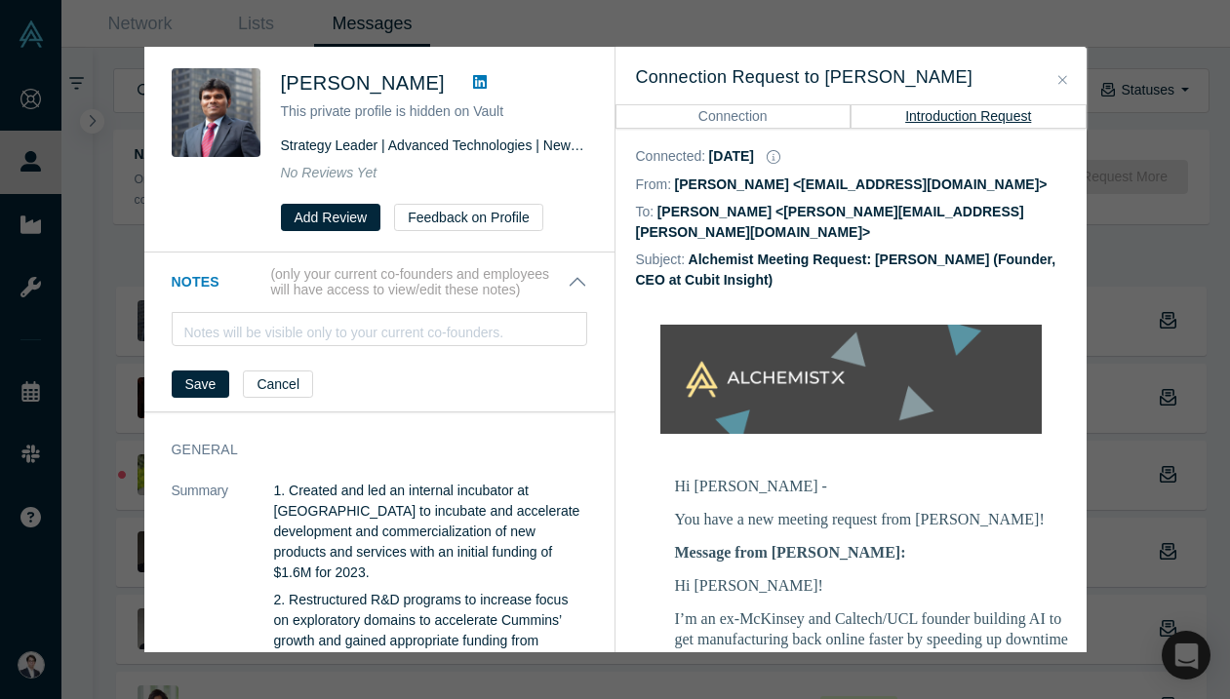
click at [566, 287] on p "(only your current co-founders and employees will have access to view/edit thes…" at bounding box center [418, 282] width 296 height 33
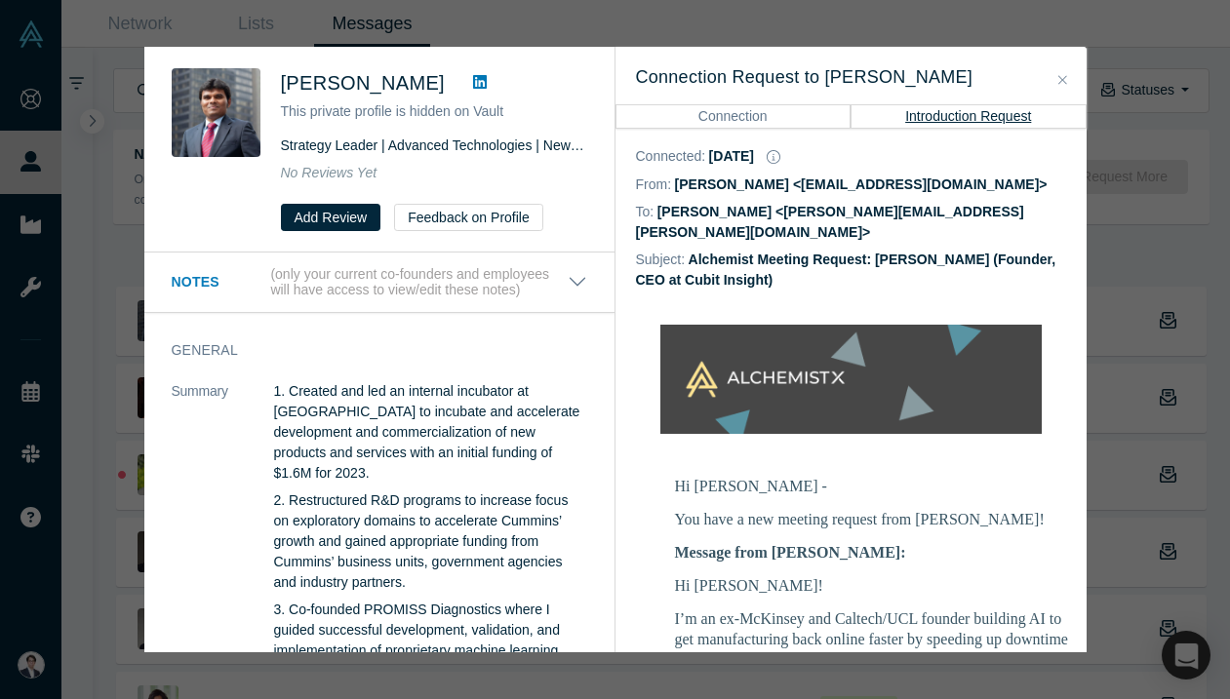
click at [465, 73] on link at bounding box center [479, 82] width 29 height 23
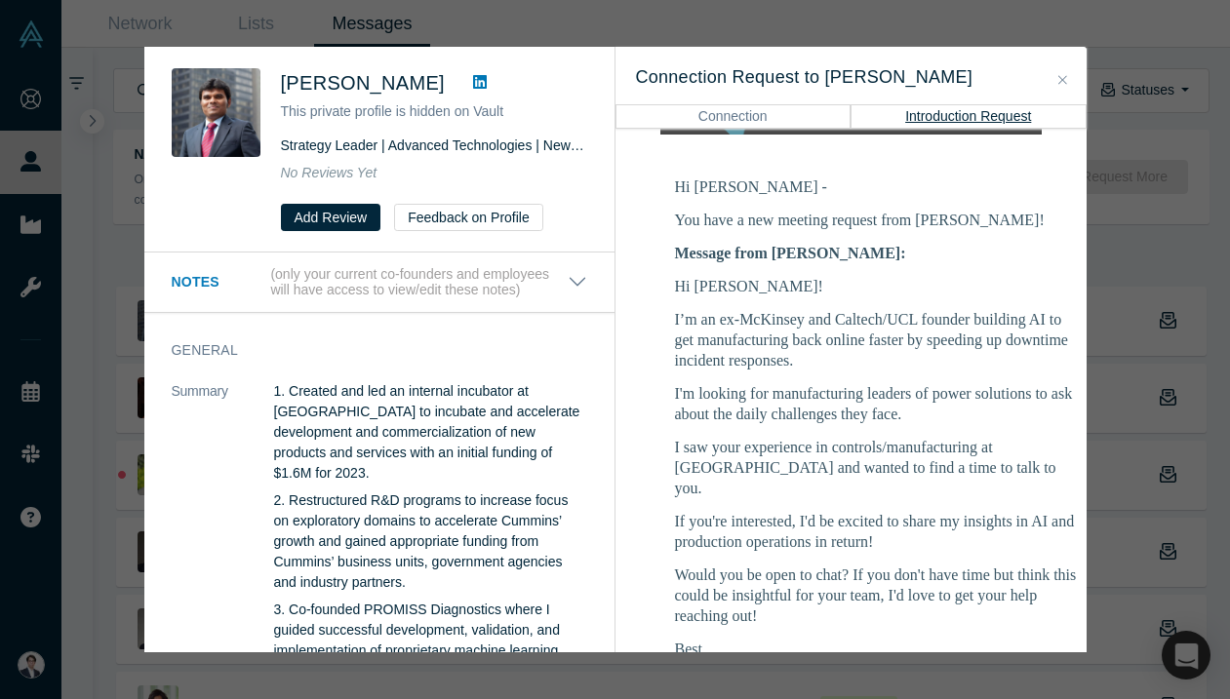
scroll to position [306, 0]
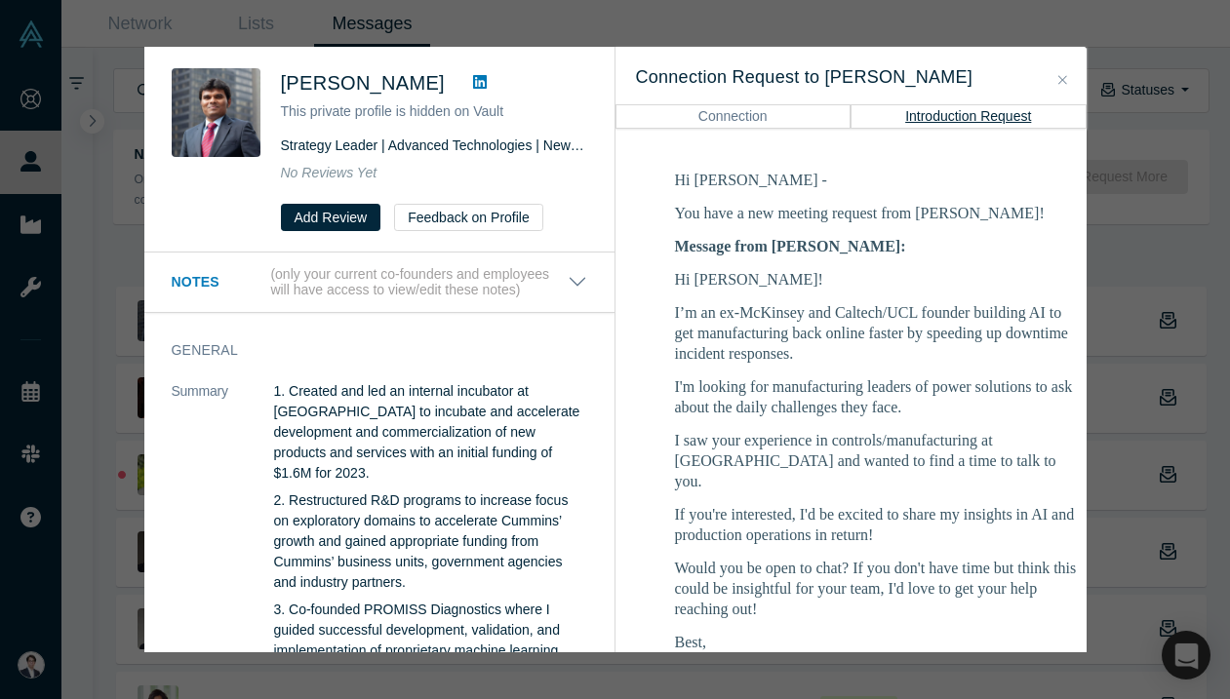
click at [902, 391] on p "I'm looking for manufacturing leaders of power solutions to ask about the daily…" at bounding box center [880, 396] width 410 height 41
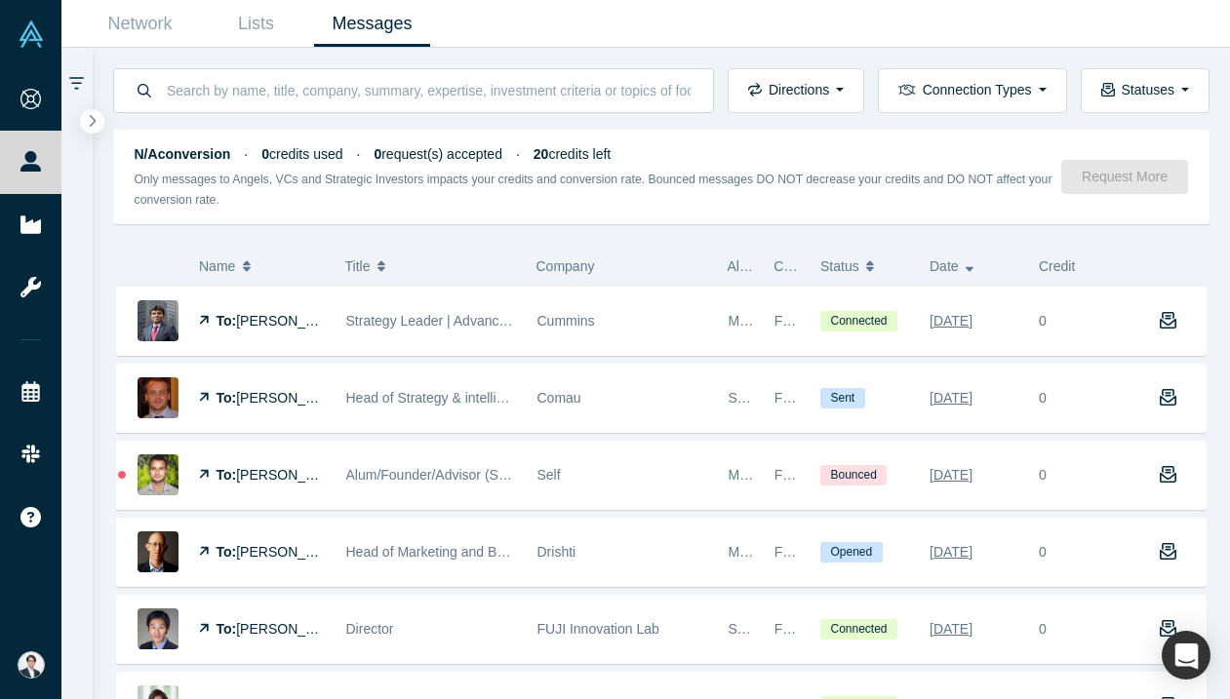
click at [1152, 197] on div "Was the recommendation useful? [PERSON_NAME] This private profile is hidden on …" at bounding box center [615, 349] width 1230 height 699
click at [858, 280] on span "Status" at bounding box center [839, 266] width 39 height 41
